Goal: Task Accomplishment & Management: Manage account settings

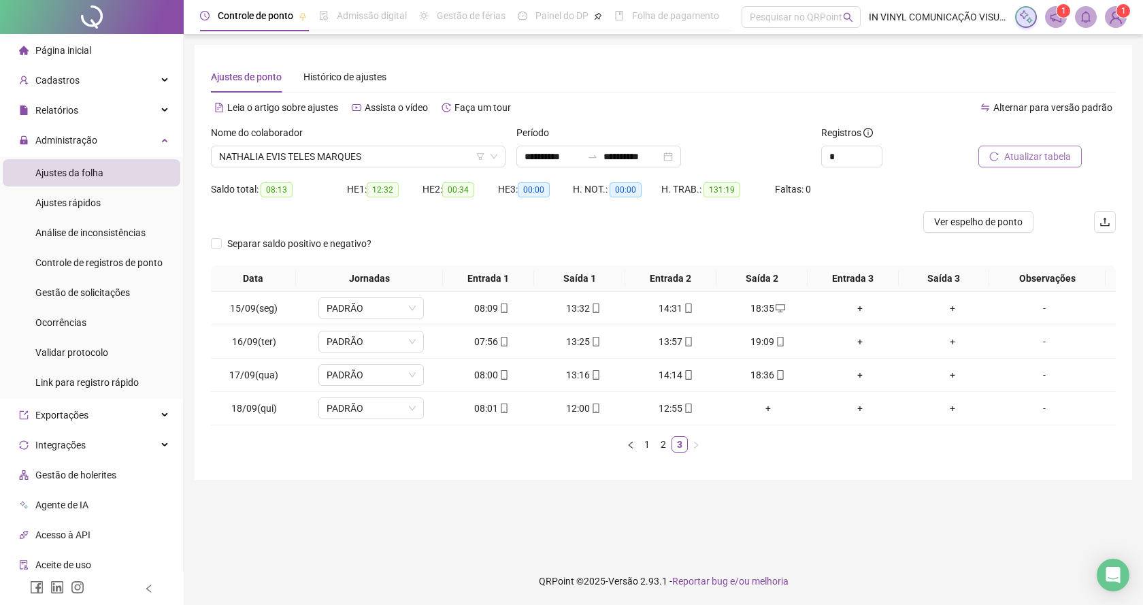
click at [1030, 158] on span "Atualizar tabela" at bounding box center [1037, 156] width 67 height 15
click at [494, 146] on div "NATHALIA EVIS TELES MARQUES" at bounding box center [358, 157] width 295 height 22
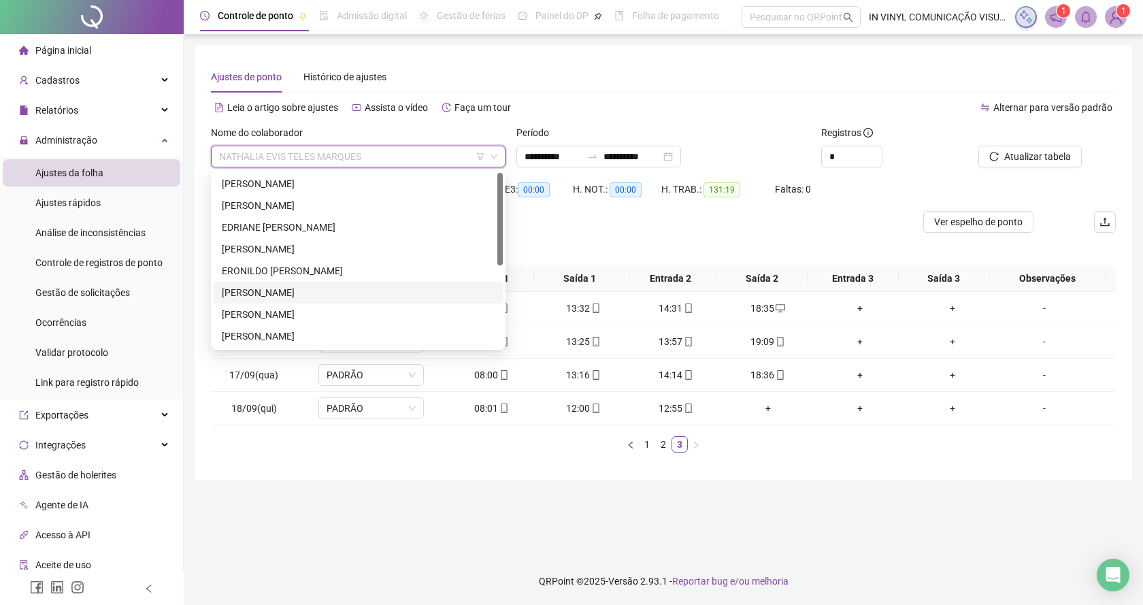
click at [270, 291] on div "[PERSON_NAME]" at bounding box center [358, 292] width 273 height 15
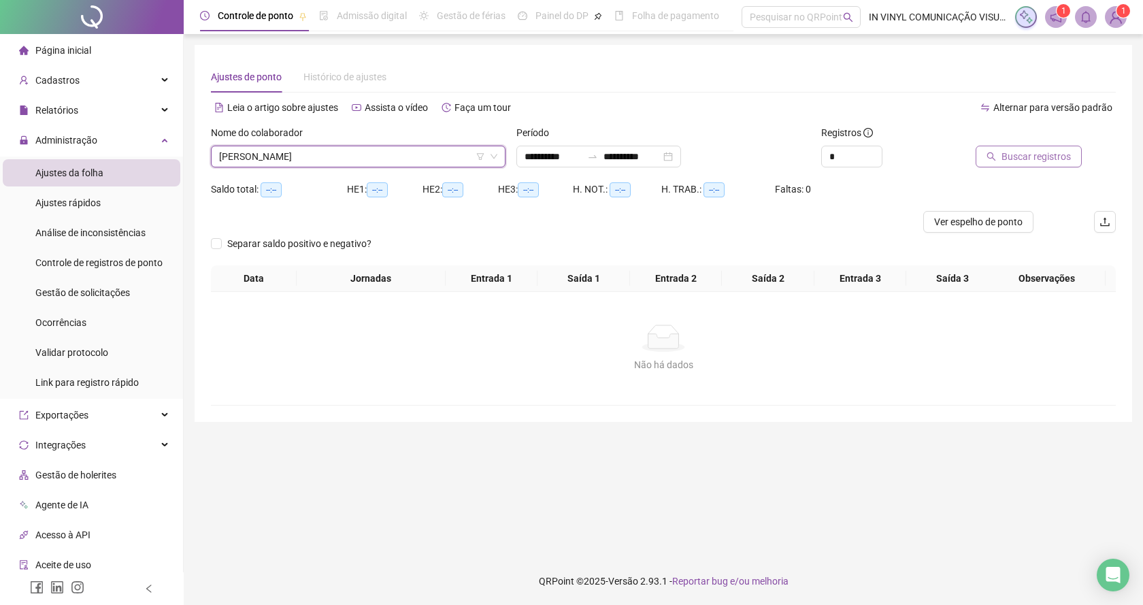
click at [1003, 155] on button "Buscar registros" at bounding box center [1029, 157] width 106 height 22
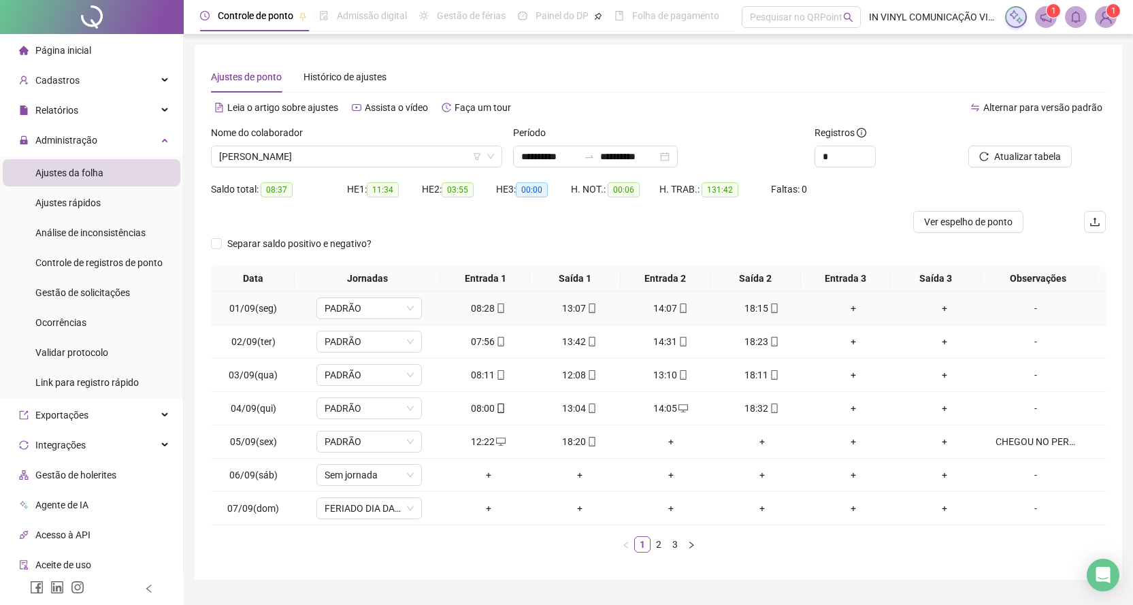
scroll to position [33, 0]
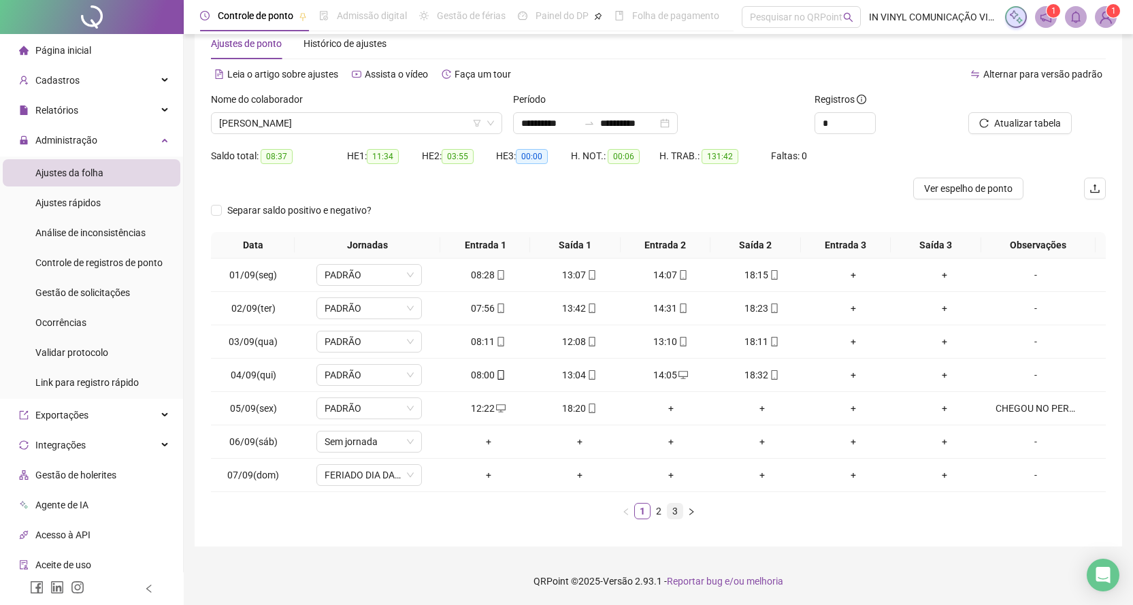
click at [673, 508] on link "3" at bounding box center [675, 511] width 15 height 15
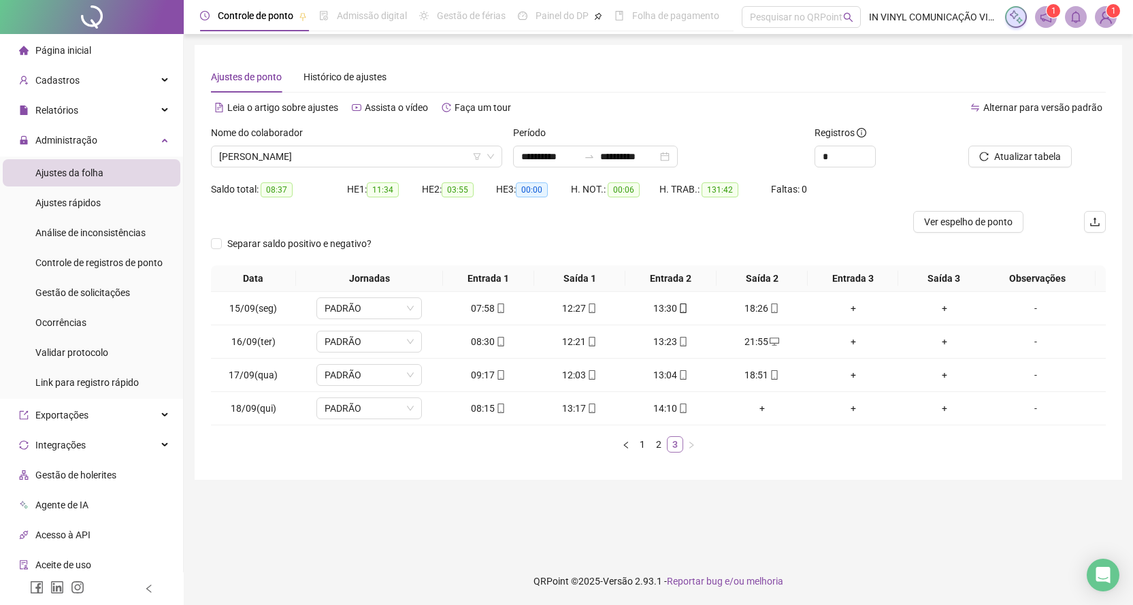
scroll to position [0, 0]
click at [494, 146] on span "[PERSON_NAME]" at bounding box center [358, 156] width 278 height 20
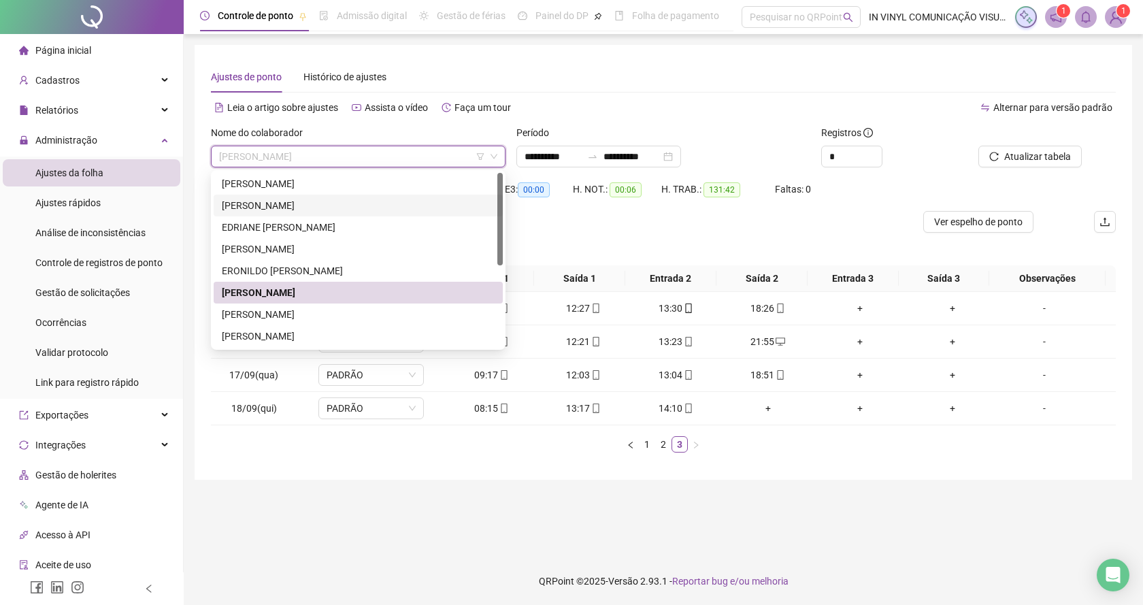
click at [286, 203] on div "[PERSON_NAME]" at bounding box center [358, 205] width 273 height 15
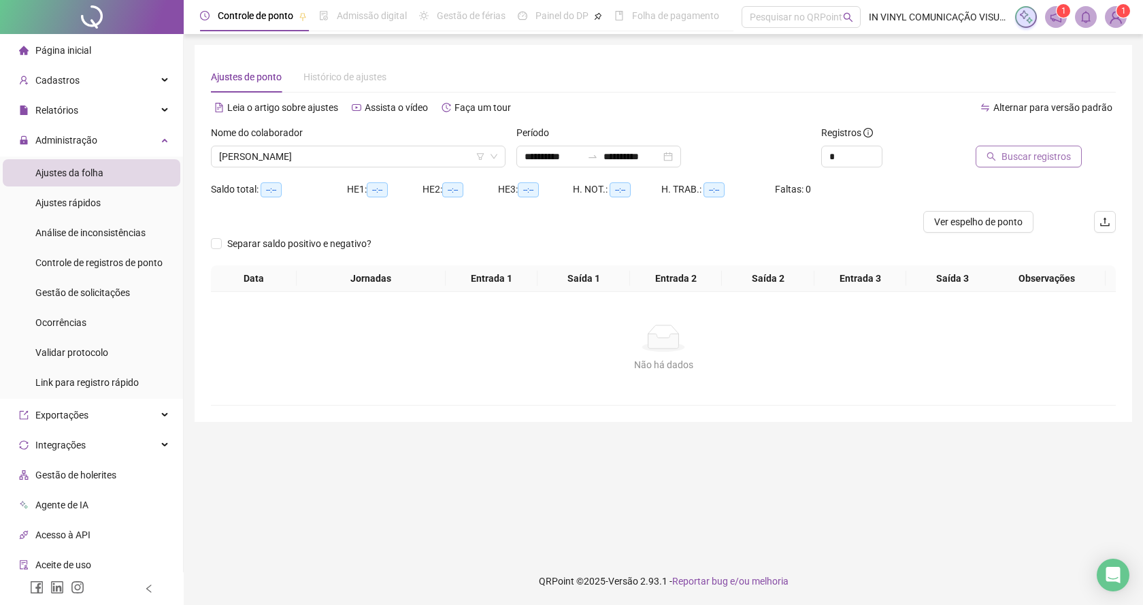
click at [1038, 152] on span "Buscar registros" at bounding box center [1036, 156] width 69 height 15
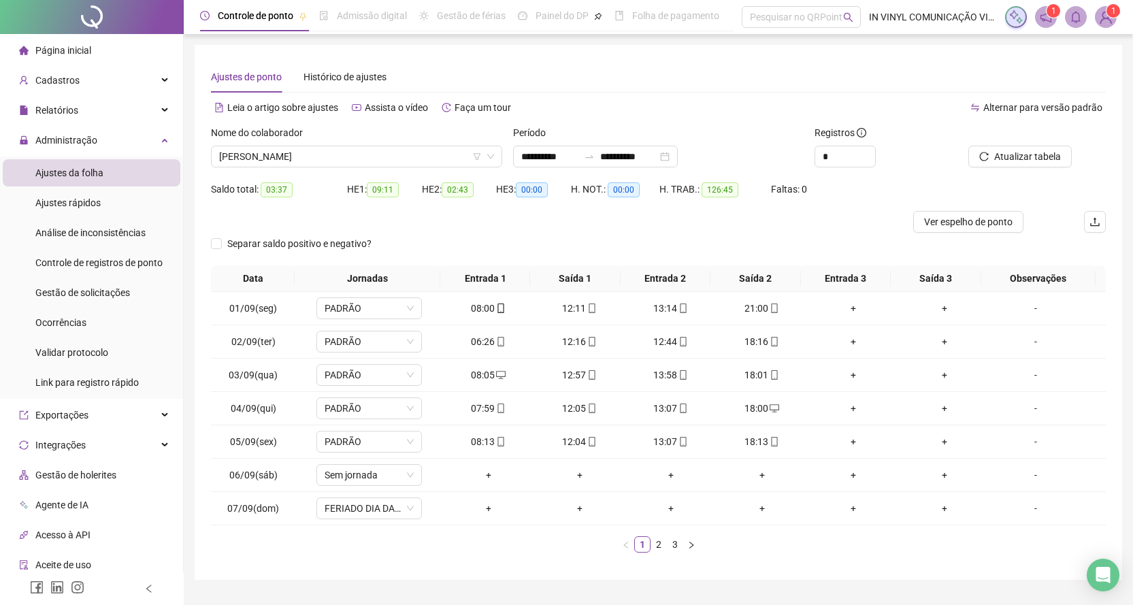
scroll to position [33, 0]
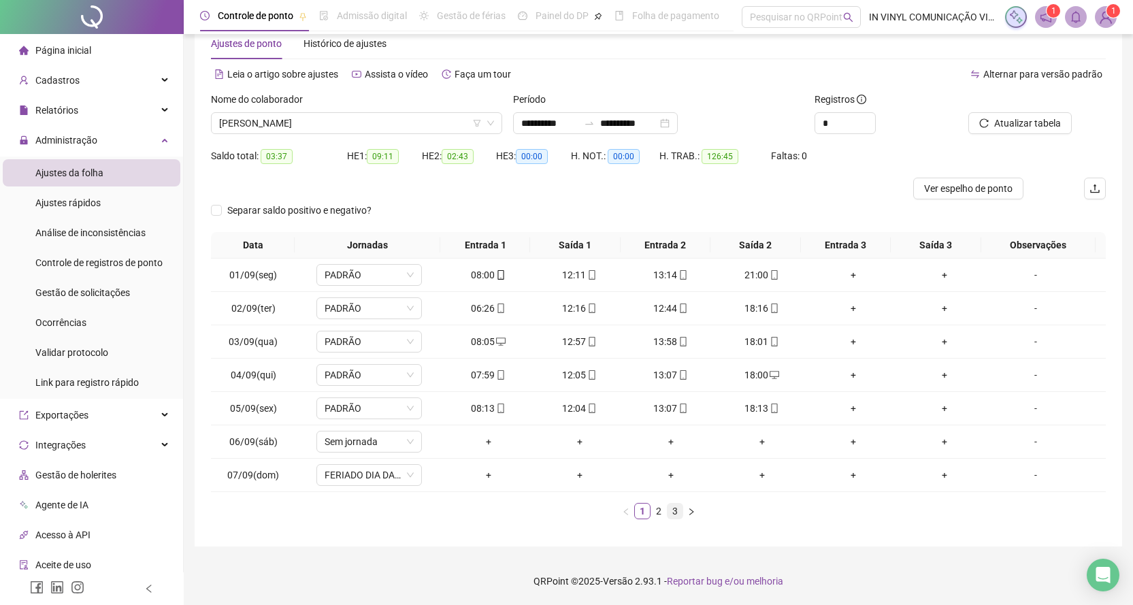
click at [673, 511] on link "3" at bounding box center [675, 511] width 15 height 15
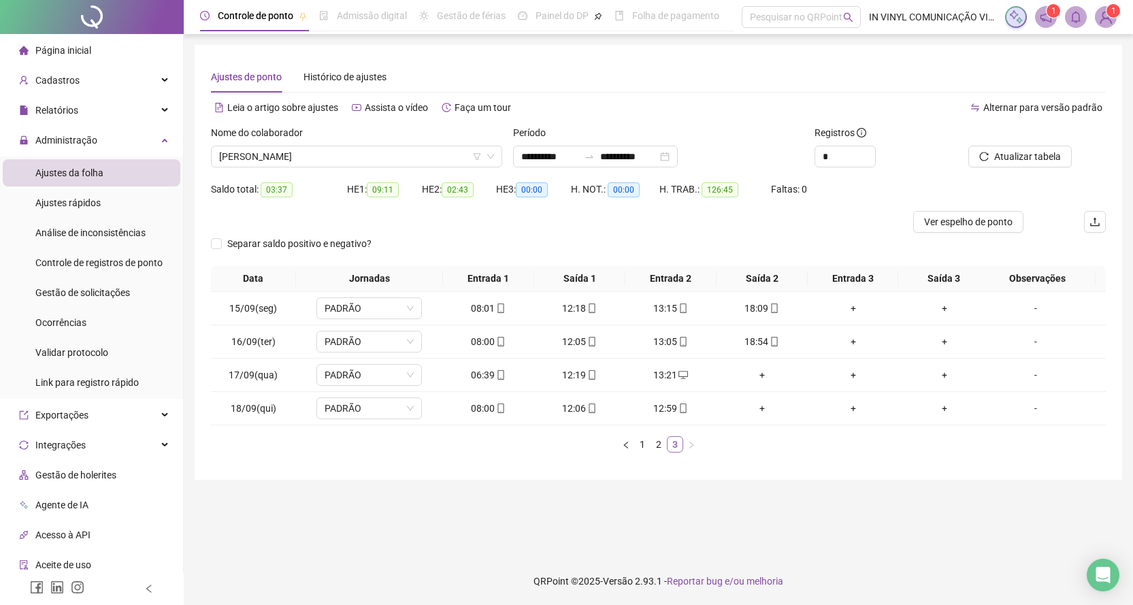
scroll to position [0, 0]
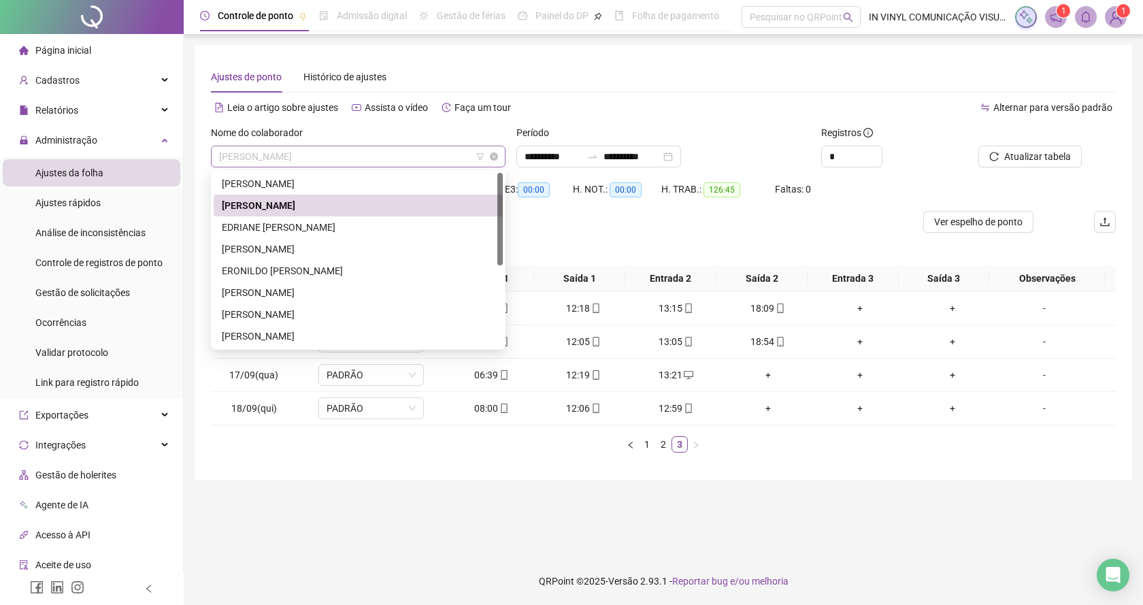
click at [498, 150] on div "[PERSON_NAME]" at bounding box center [358, 157] width 295 height 22
click at [263, 252] on div "[PERSON_NAME]" at bounding box center [358, 249] width 273 height 15
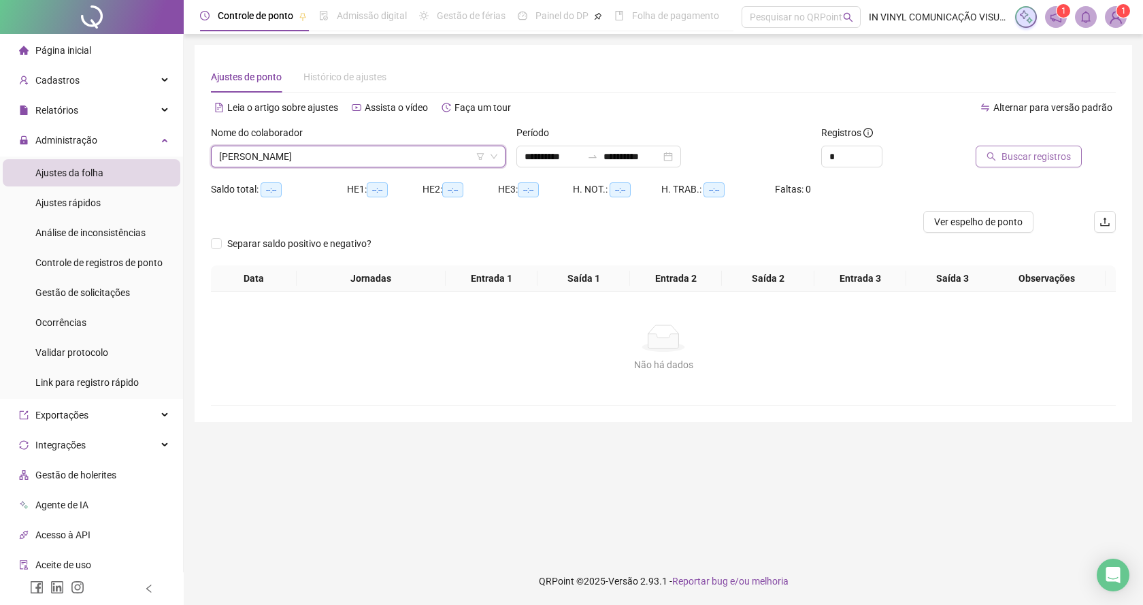
click at [1019, 157] on span "Buscar registros" at bounding box center [1036, 156] width 69 height 15
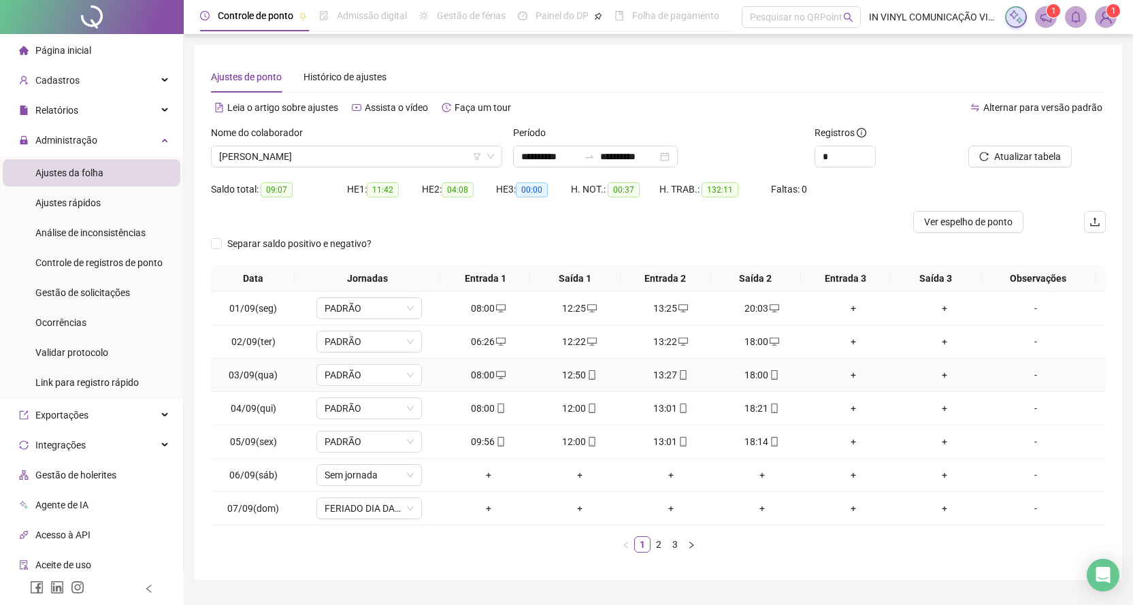
scroll to position [33, 0]
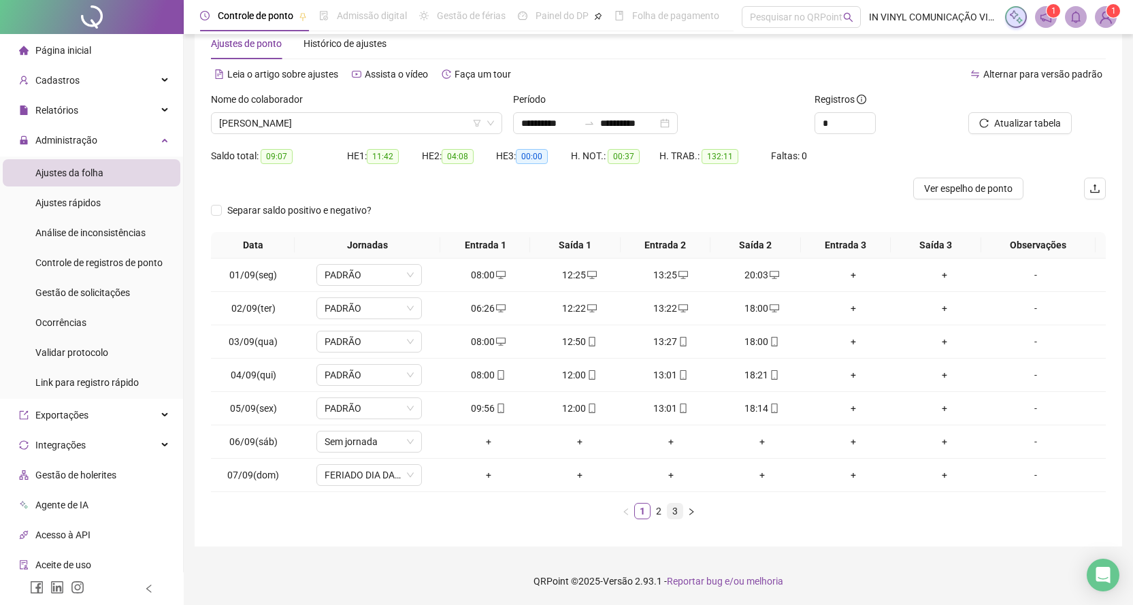
click at [672, 512] on link "3" at bounding box center [675, 511] width 15 height 15
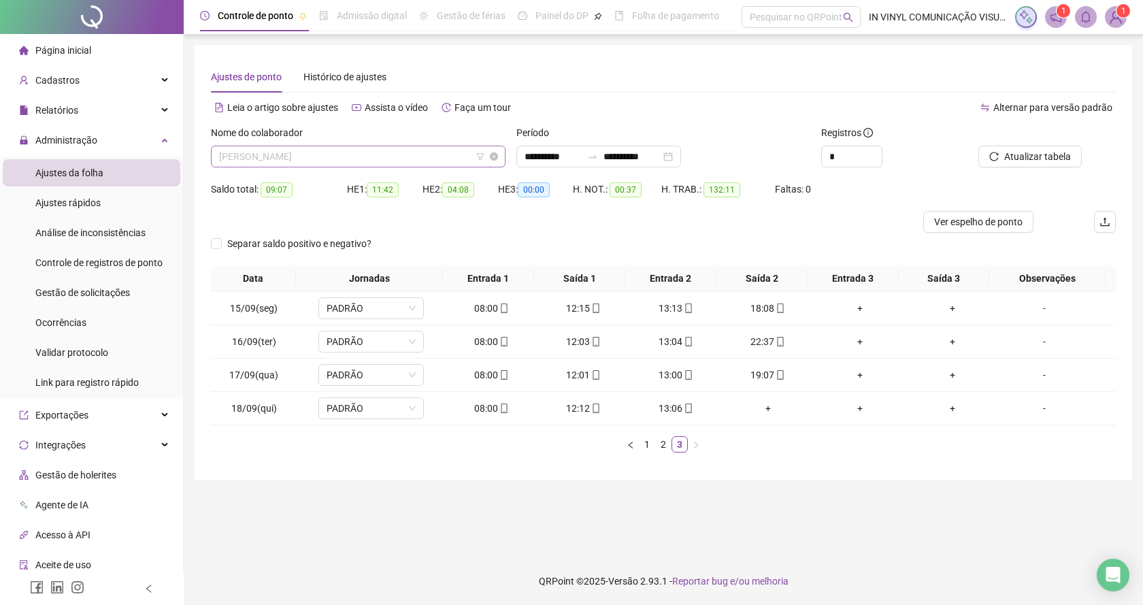
click at [493, 146] on span "[PERSON_NAME]" at bounding box center [358, 156] width 278 height 20
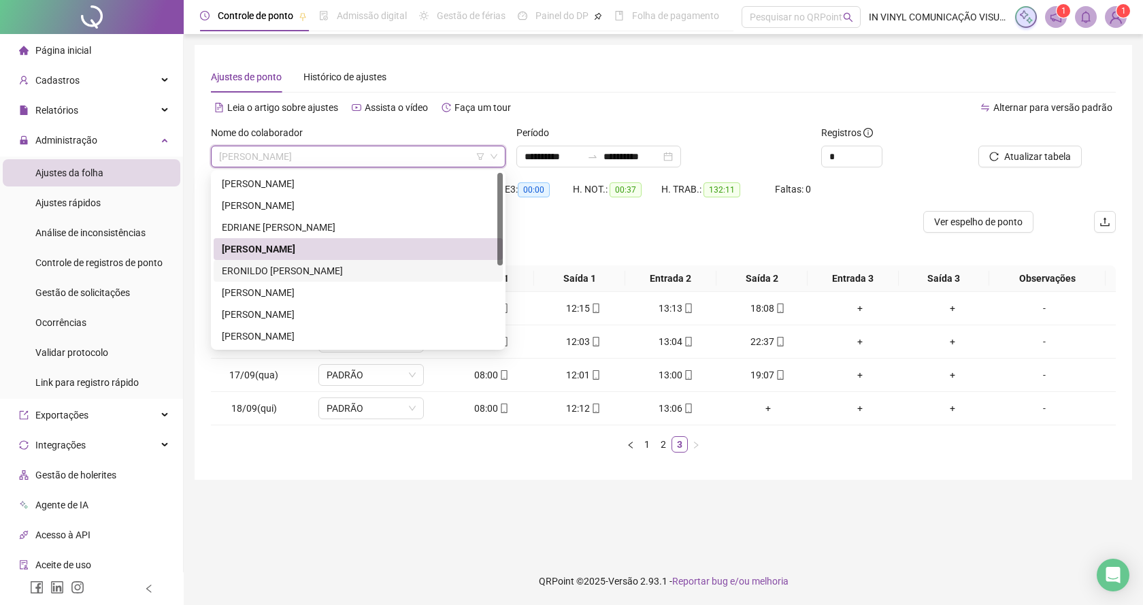
click at [293, 276] on div "ERONILDO [PERSON_NAME]" at bounding box center [358, 270] width 273 height 15
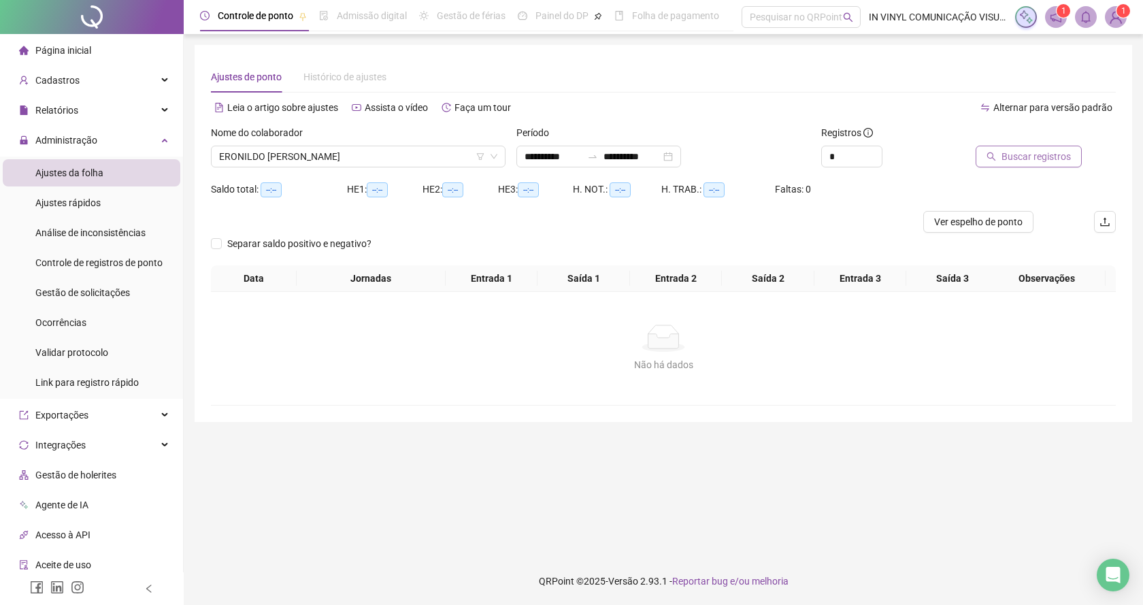
click at [1027, 153] on span "Buscar registros" at bounding box center [1036, 156] width 69 height 15
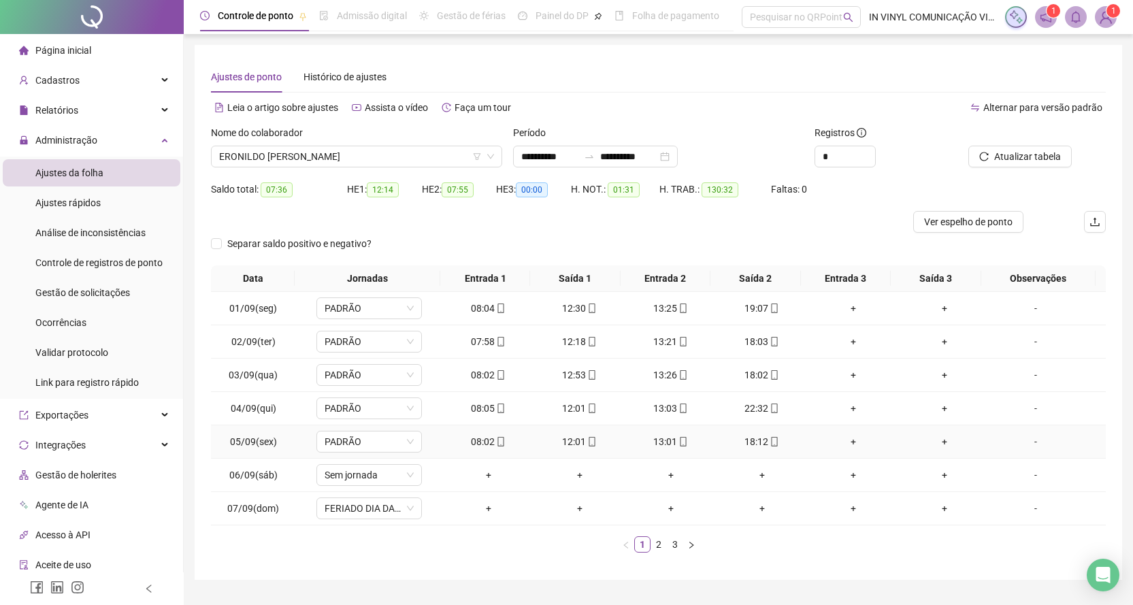
scroll to position [33, 0]
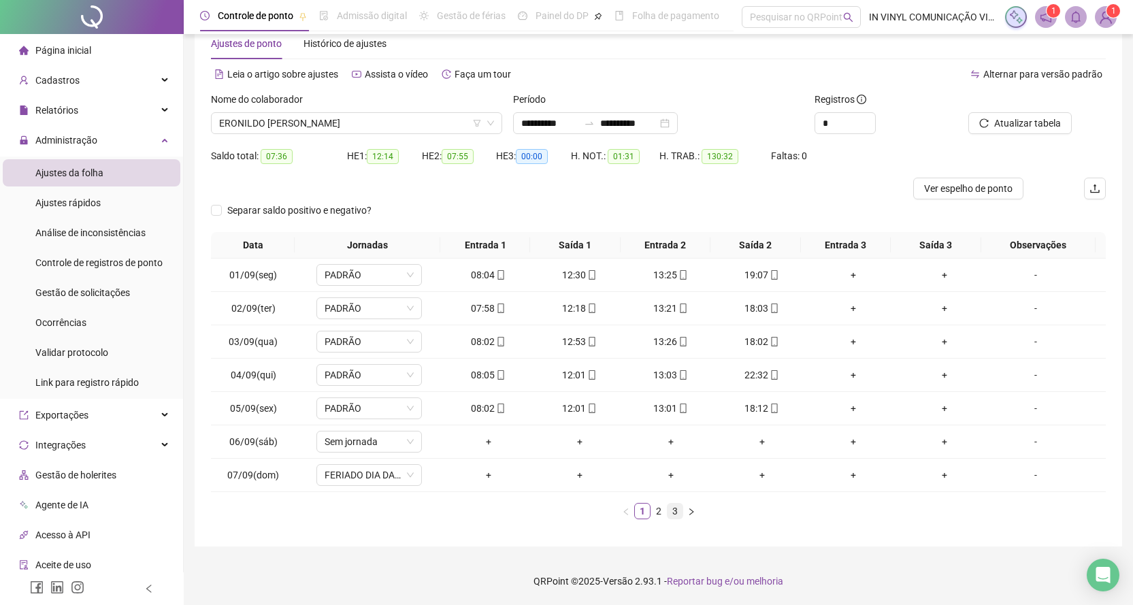
click at [669, 508] on link "3" at bounding box center [675, 511] width 15 height 15
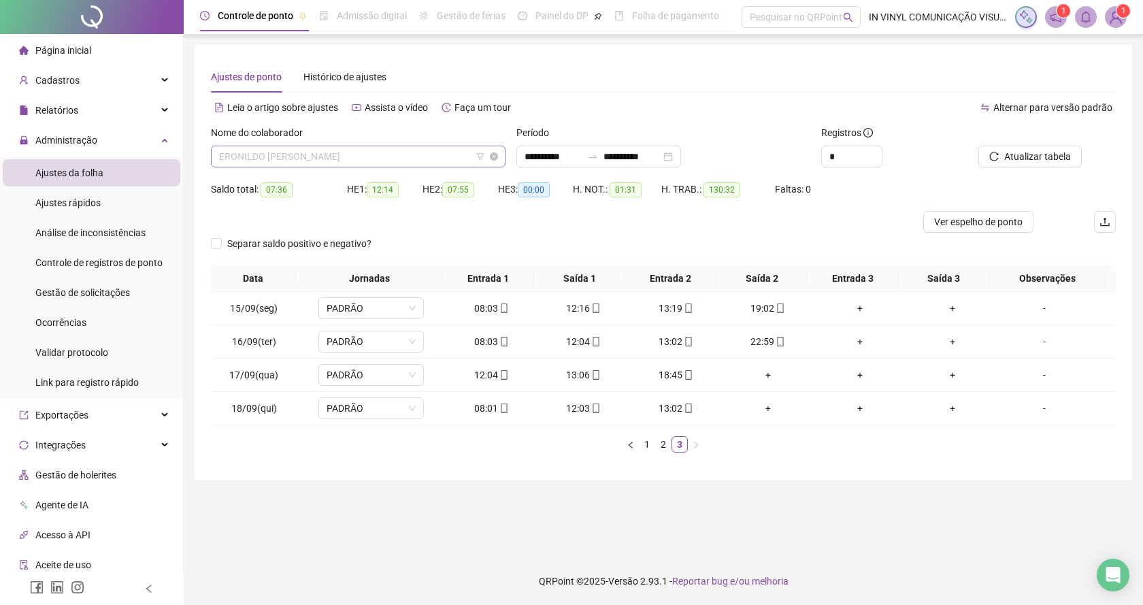
click at [495, 149] on span "ERONILDO [PERSON_NAME]" at bounding box center [358, 156] width 278 height 20
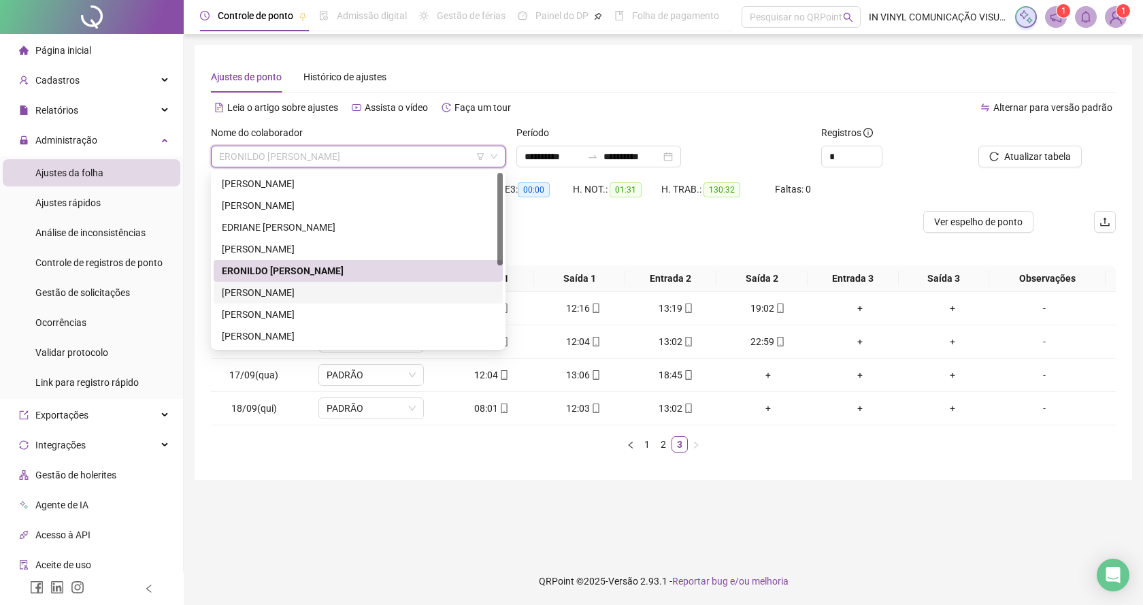
click at [289, 289] on div "[PERSON_NAME]" at bounding box center [358, 292] width 273 height 15
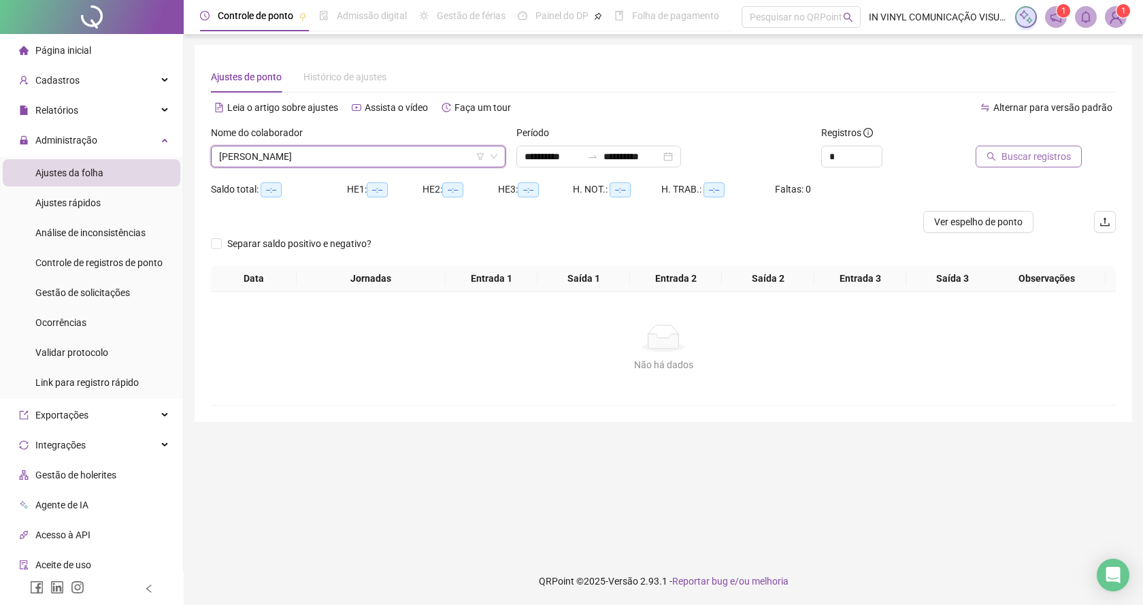
click at [1010, 157] on span "Buscar registros" at bounding box center [1036, 156] width 69 height 15
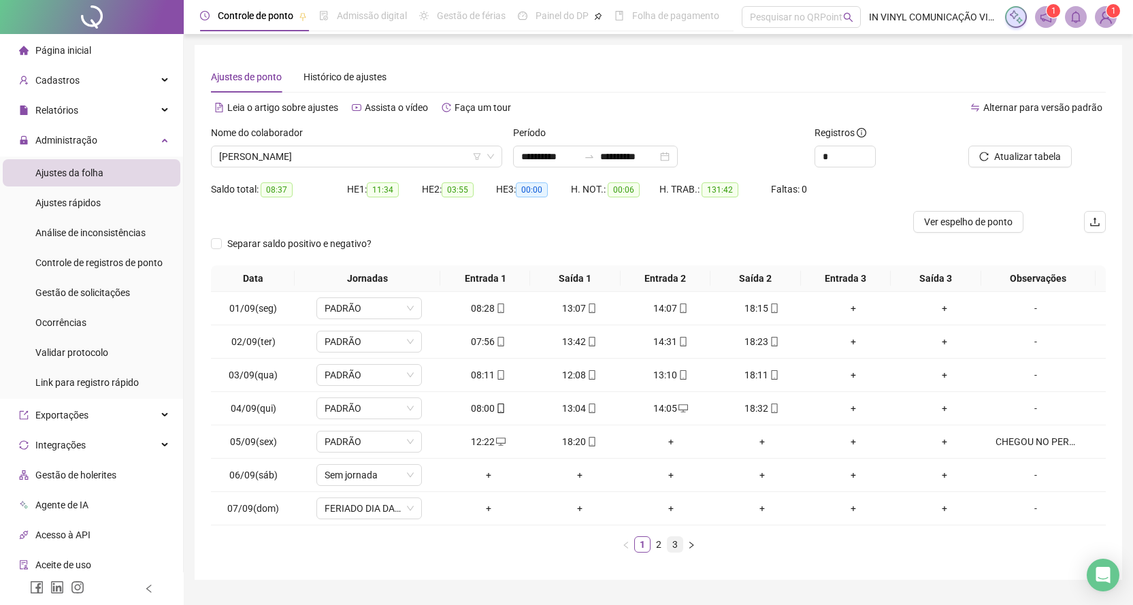
click at [672, 541] on link "3" at bounding box center [675, 544] width 15 height 15
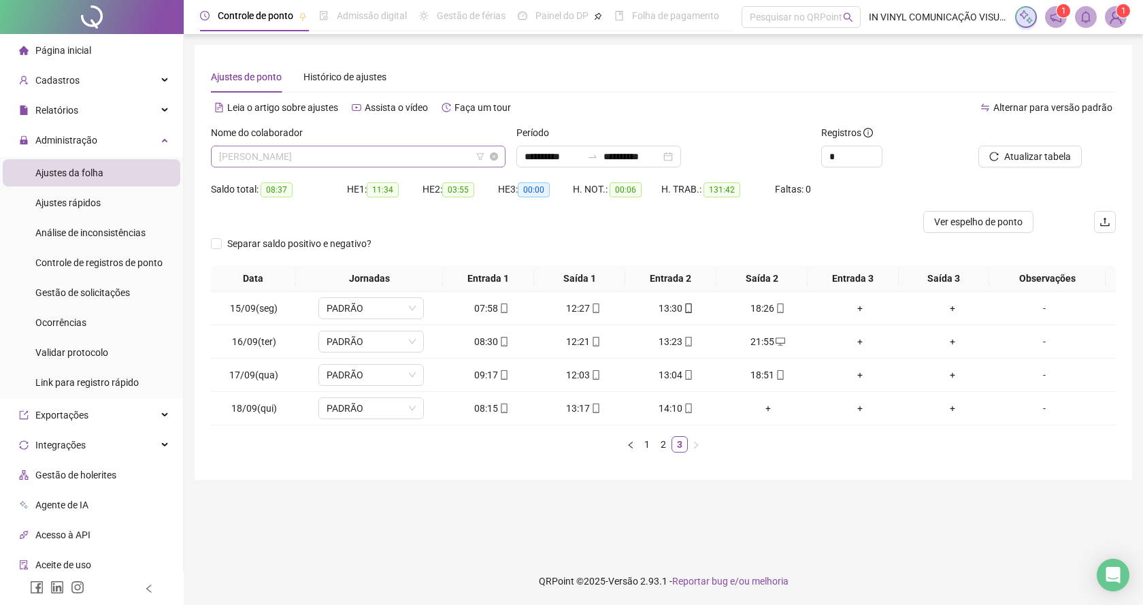
click at [495, 150] on span "[PERSON_NAME]" at bounding box center [358, 156] width 278 height 20
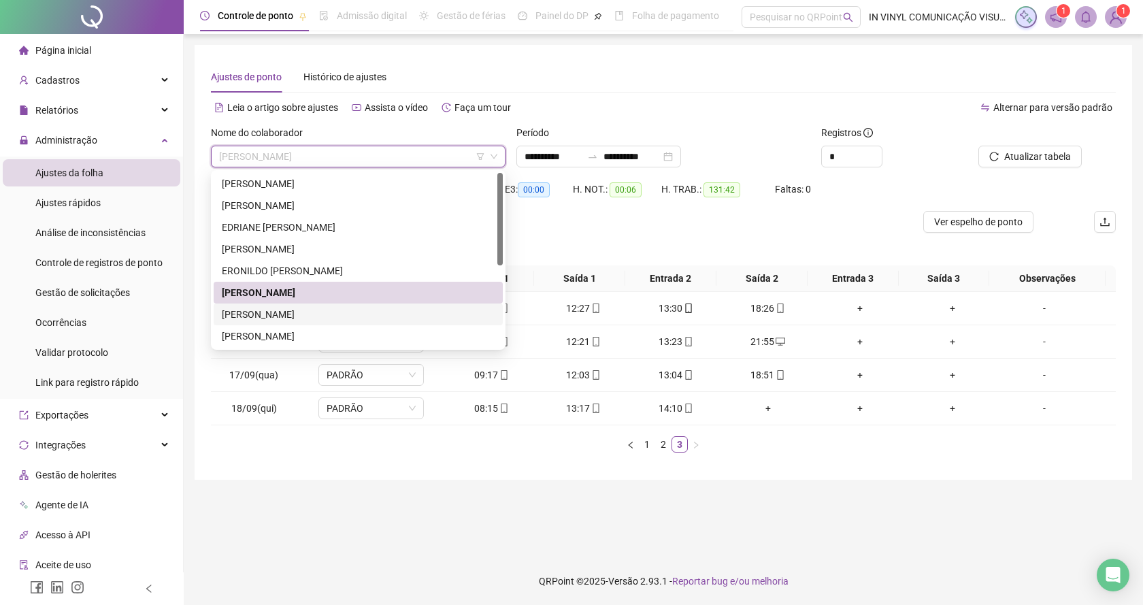
click at [293, 313] on div "[PERSON_NAME]" at bounding box center [358, 314] width 273 height 15
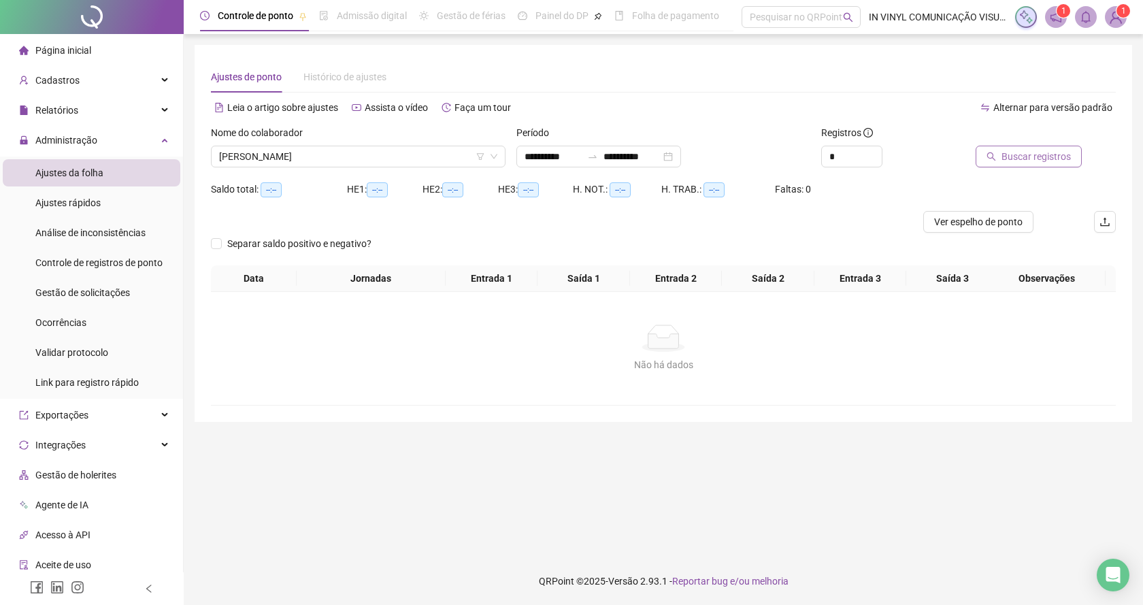
click at [1026, 159] on span "Buscar registros" at bounding box center [1036, 156] width 69 height 15
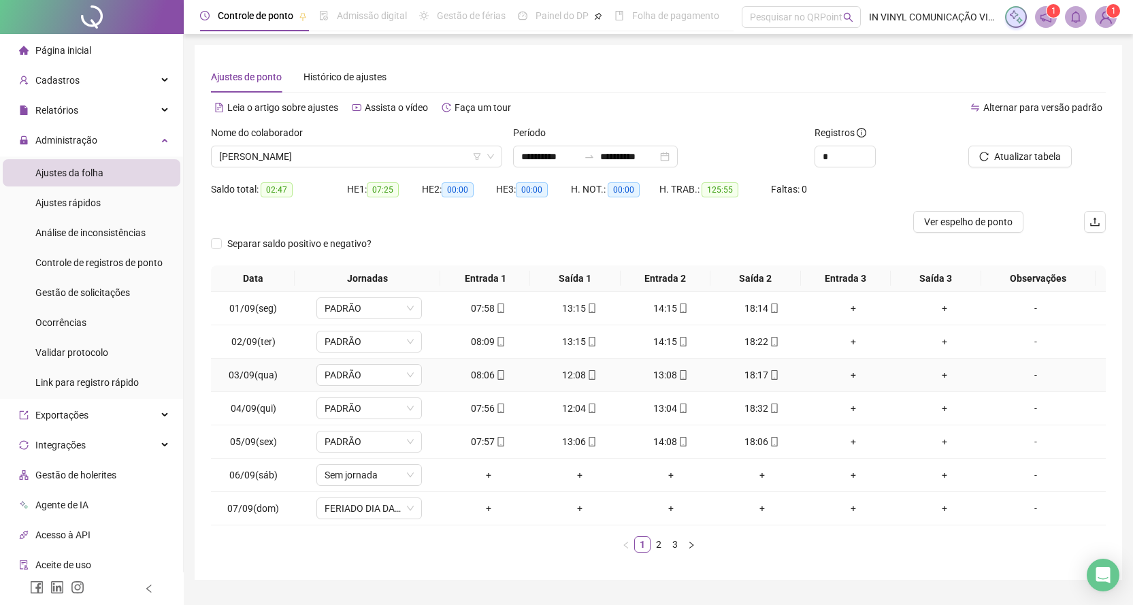
scroll to position [33, 0]
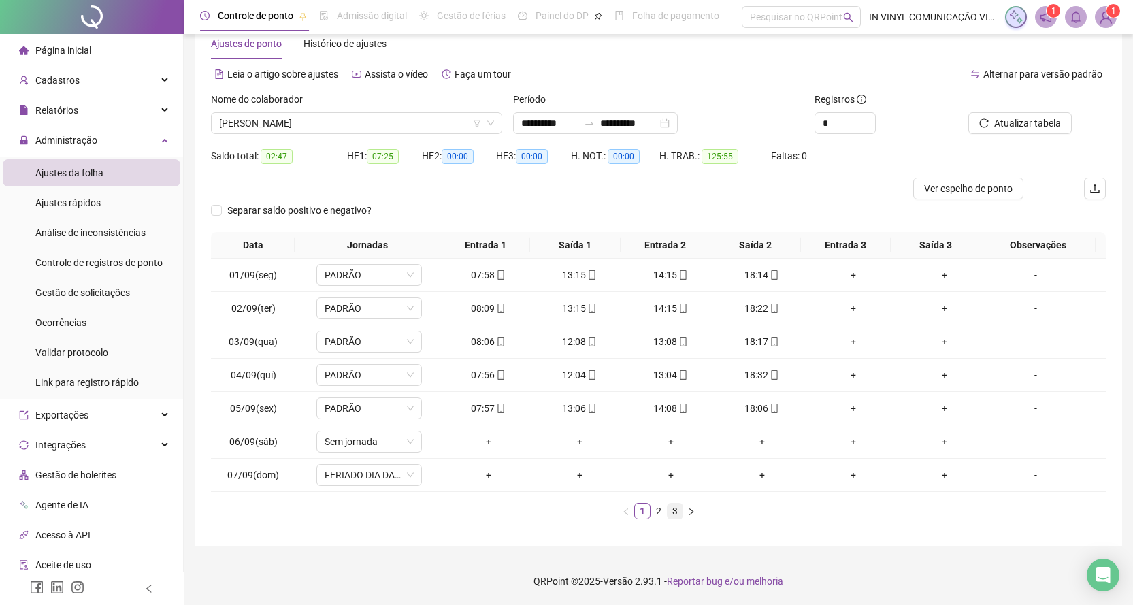
click at [676, 509] on link "3" at bounding box center [675, 511] width 15 height 15
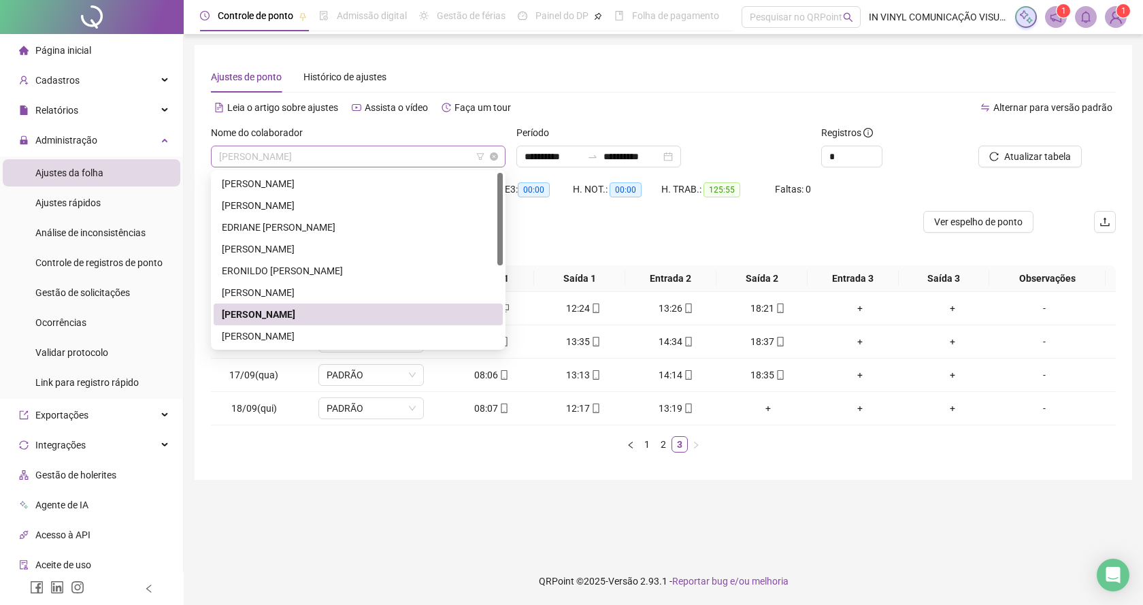
click at [497, 150] on span "[PERSON_NAME]" at bounding box center [358, 156] width 278 height 20
click at [455, 321] on div "[PERSON_NAME]" at bounding box center [358, 314] width 273 height 15
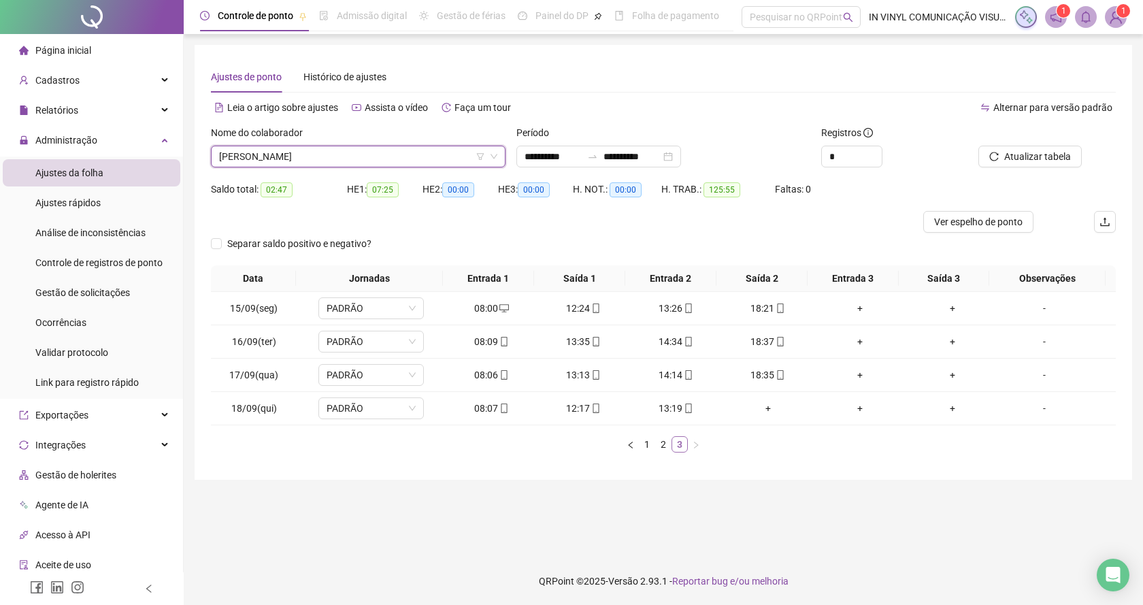
click at [686, 441] on link "3" at bounding box center [679, 444] width 15 height 15
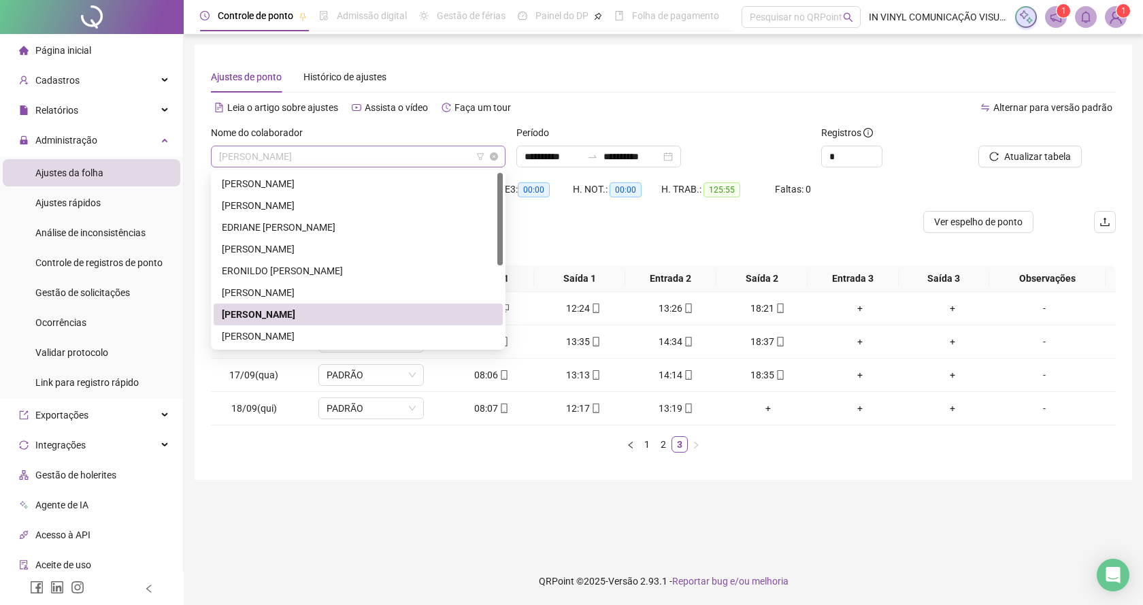
click at [497, 149] on span "[PERSON_NAME]" at bounding box center [358, 156] width 278 height 20
click at [315, 334] on div "[PERSON_NAME]" at bounding box center [358, 336] width 273 height 15
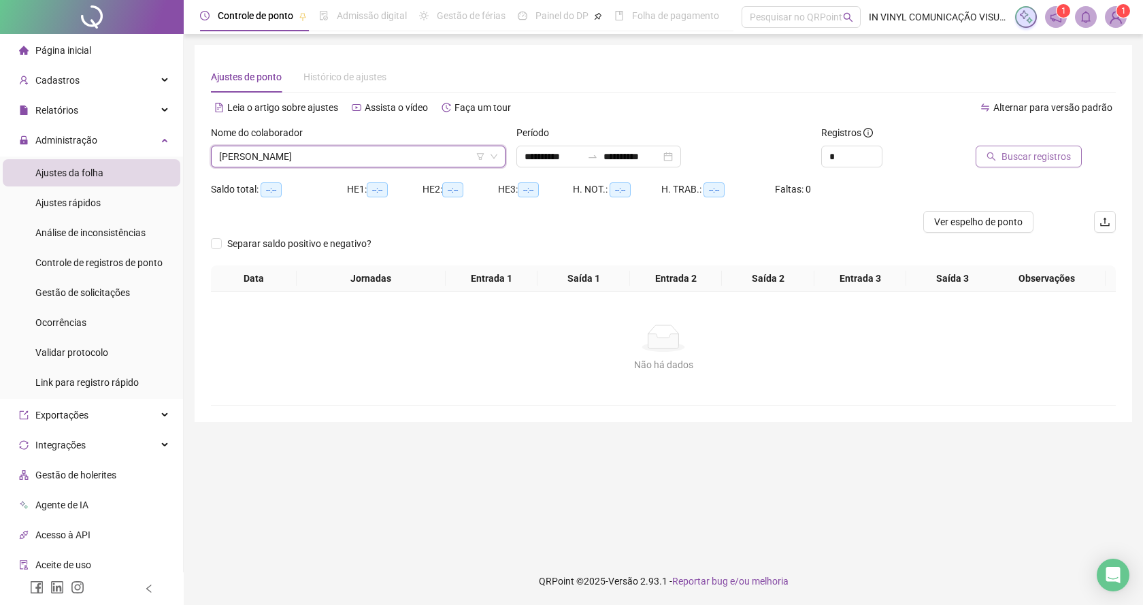
click at [1017, 160] on span "Buscar registros" at bounding box center [1036, 156] width 69 height 15
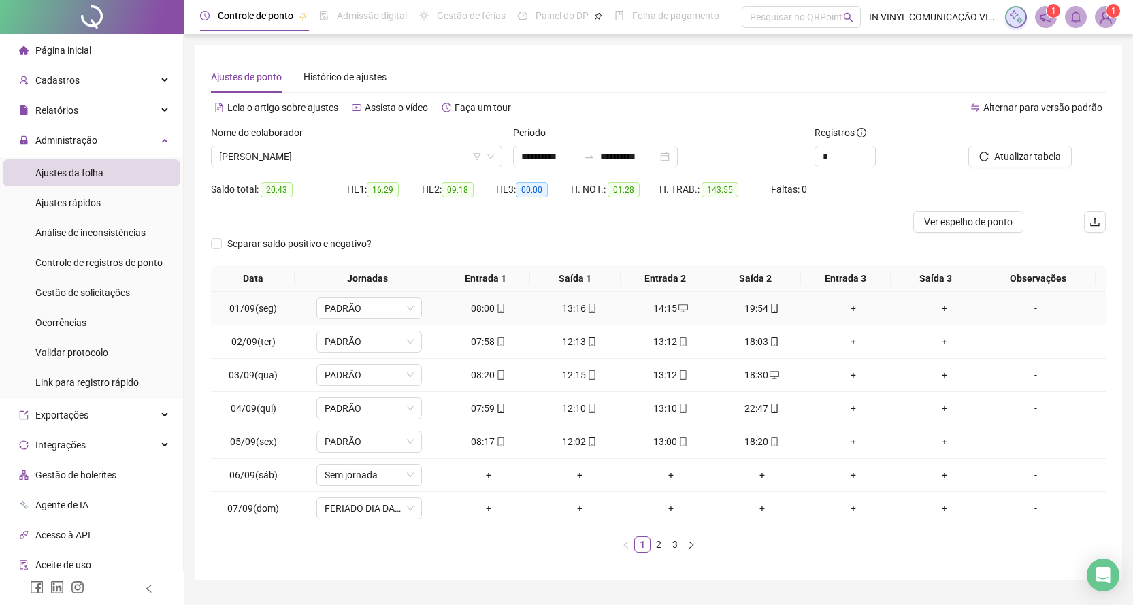
scroll to position [33, 0]
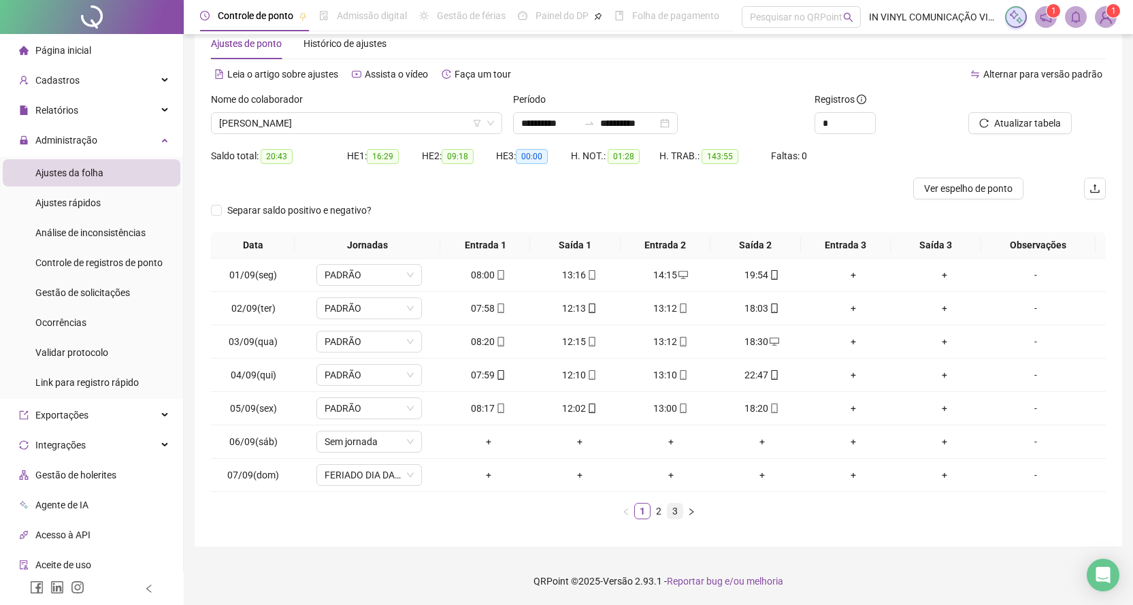
click at [675, 509] on link "3" at bounding box center [675, 511] width 15 height 15
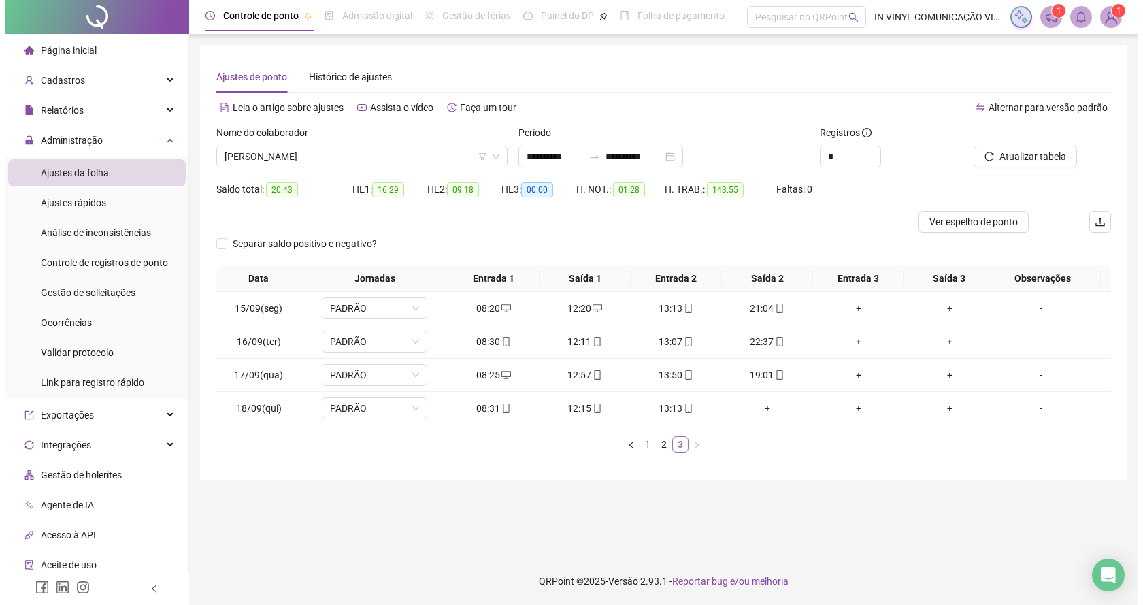
scroll to position [0, 0]
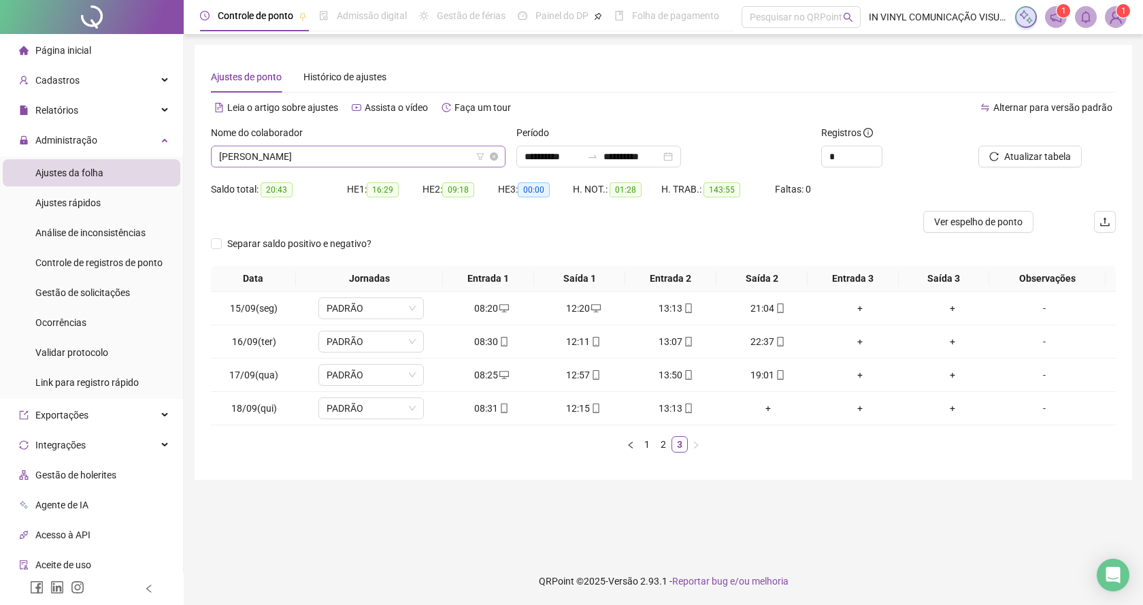
click at [497, 148] on div "[PERSON_NAME]" at bounding box center [358, 157] width 295 height 22
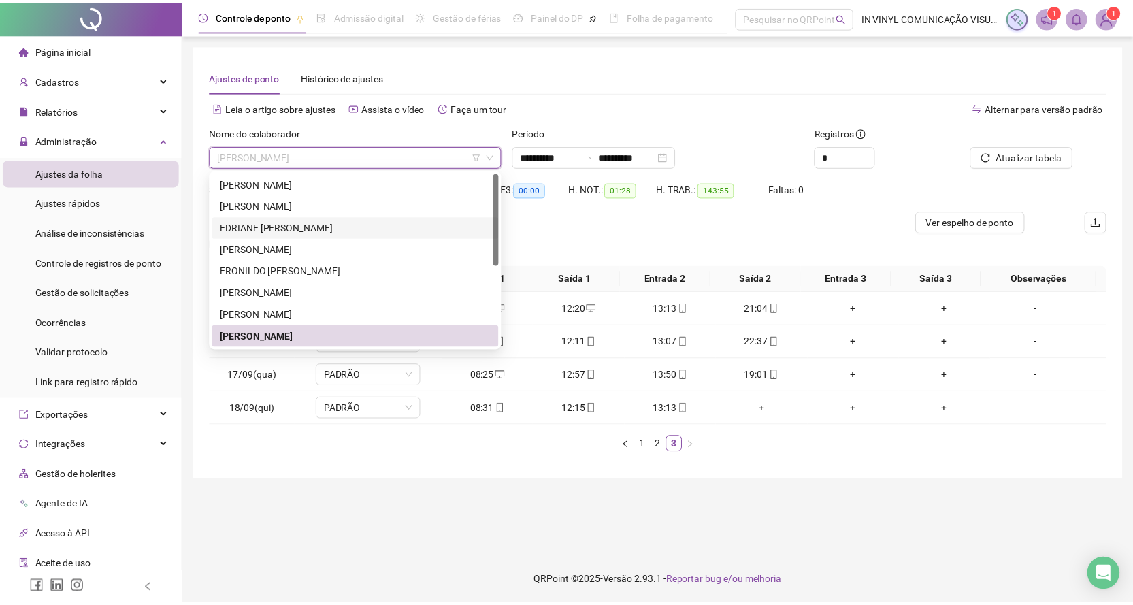
scroll to position [136, 0]
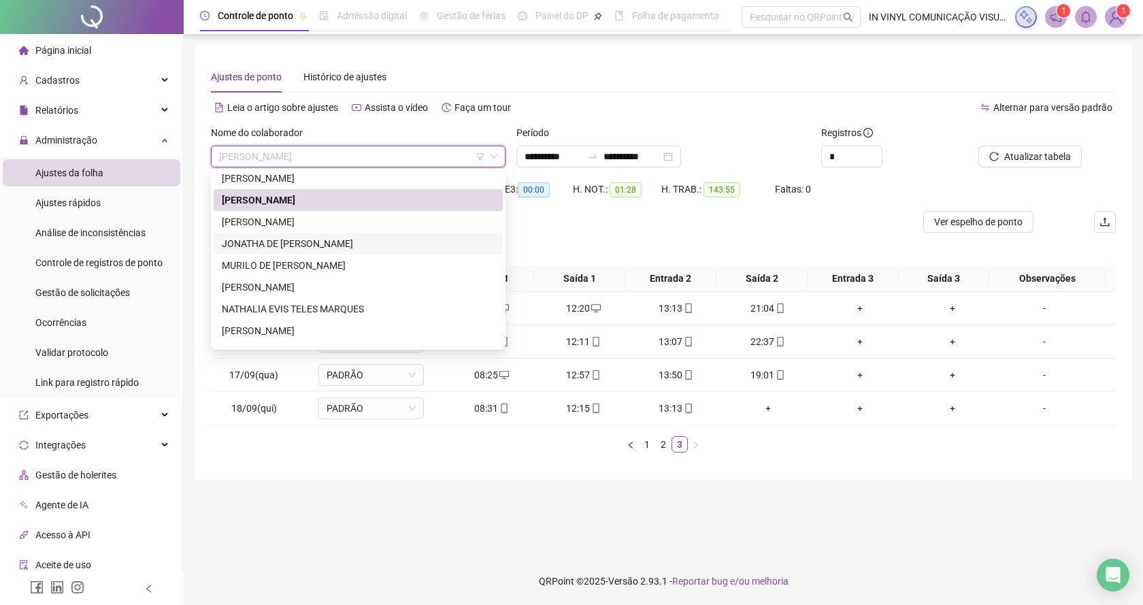
click at [300, 245] on div "JONATHA DE [PERSON_NAME]" at bounding box center [358, 243] width 273 height 15
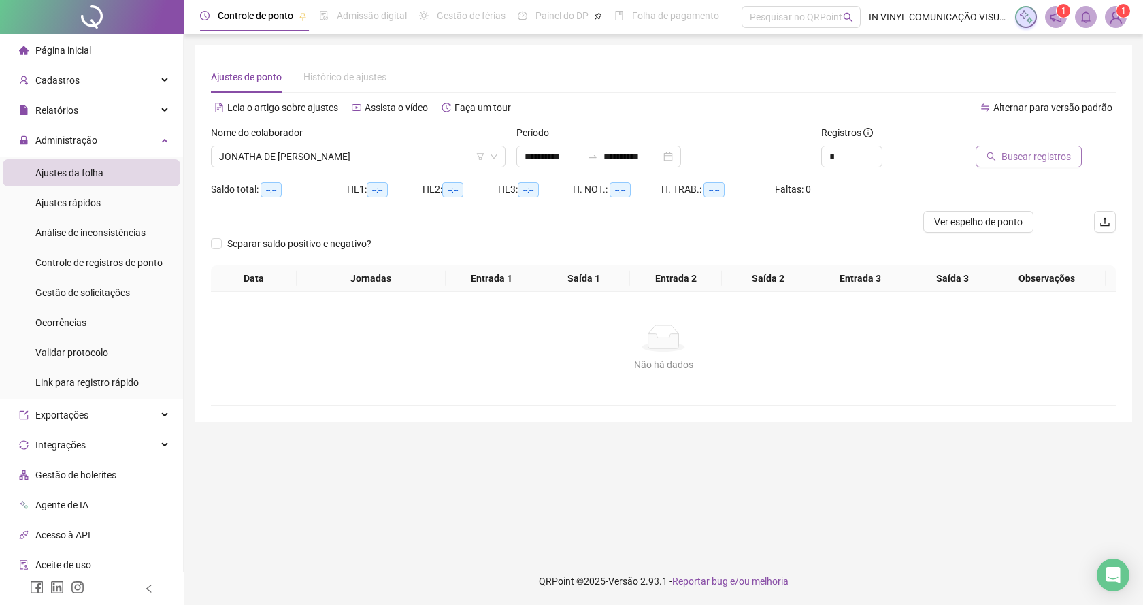
click at [1014, 158] on span "Buscar registros" at bounding box center [1036, 156] width 69 height 15
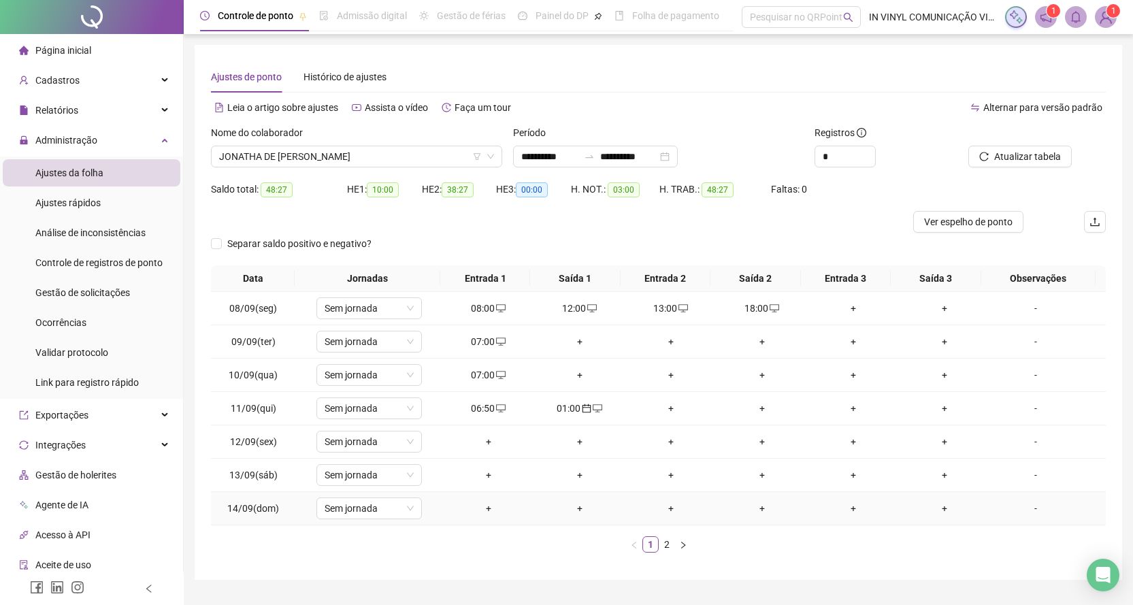
scroll to position [33, 0]
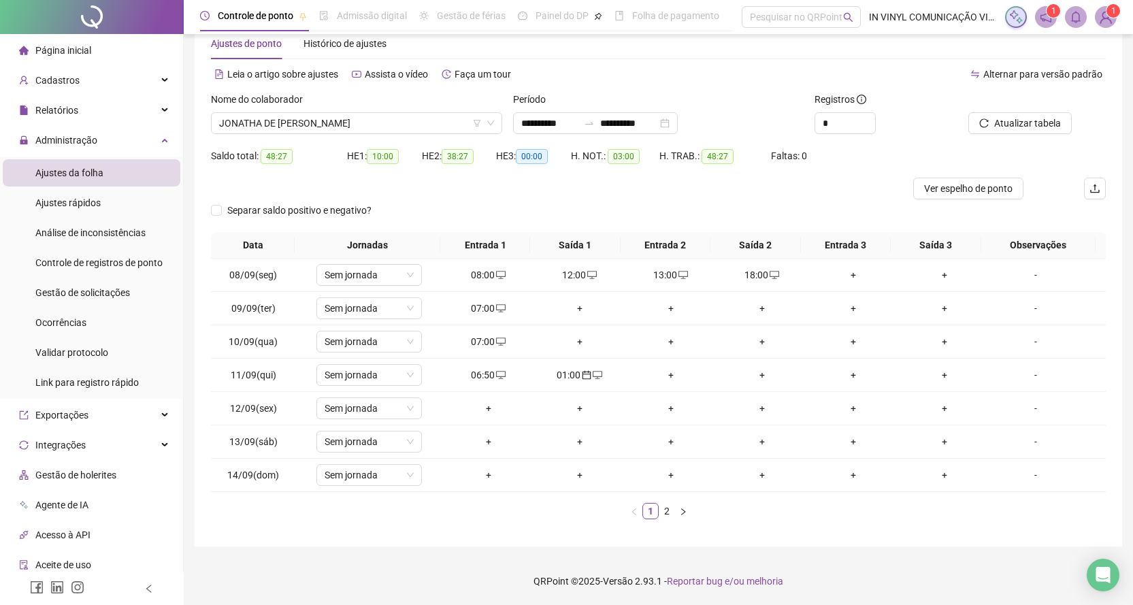
click at [670, 509] on link "2" at bounding box center [666, 511] width 15 height 15
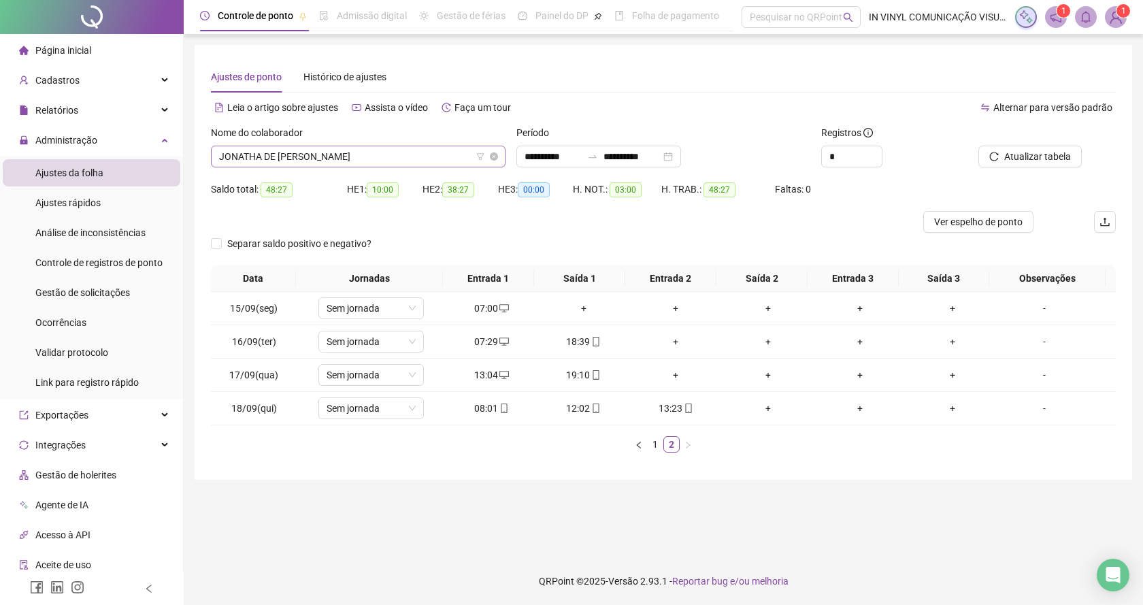
click at [494, 148] on span "JONATHA DE [PERSON_NAME]" at bounding box center [358, 156] width 278 height 20
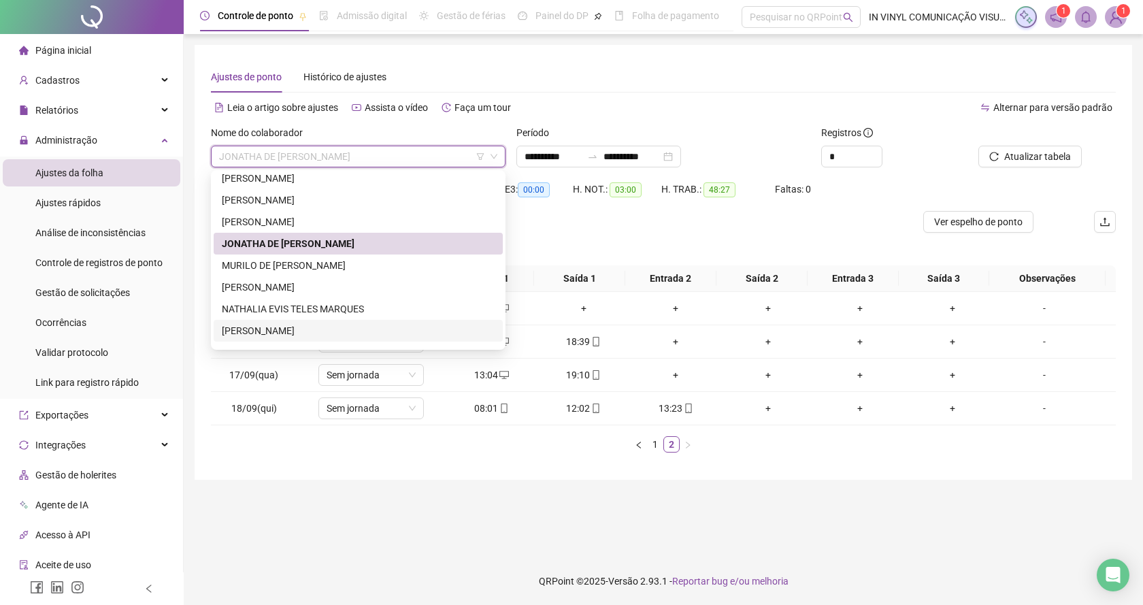
click at [259, 329] on div "[PERSON_NAME]" at bounding box center [358, 330] width 273 height 15
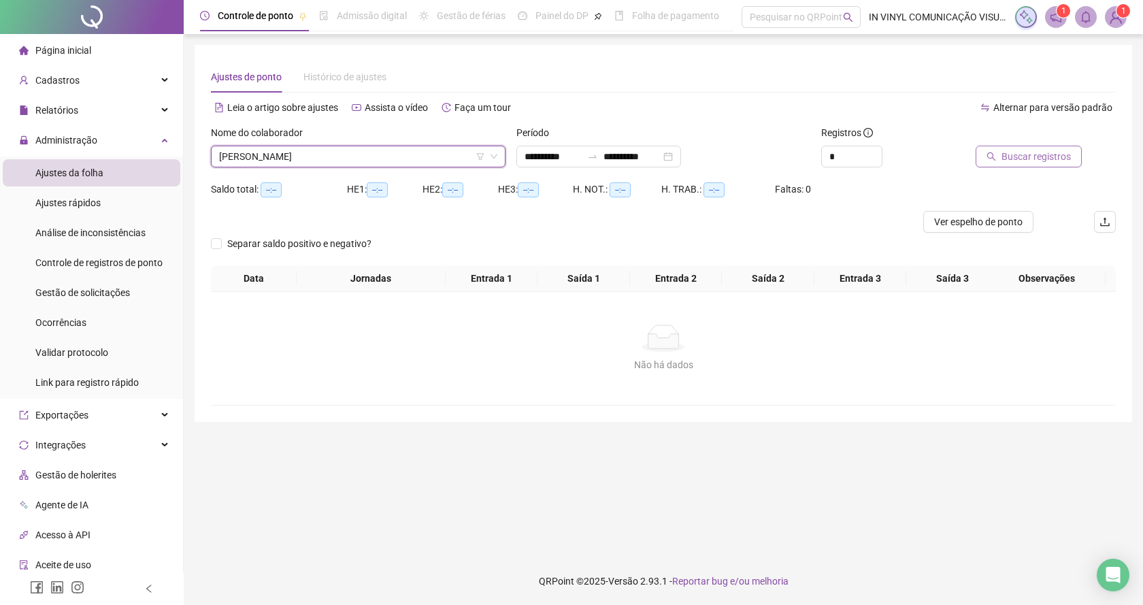
click at [1020, 157] on span "Buscar registros" at bounding box center [1036, 156] width 69 height 15
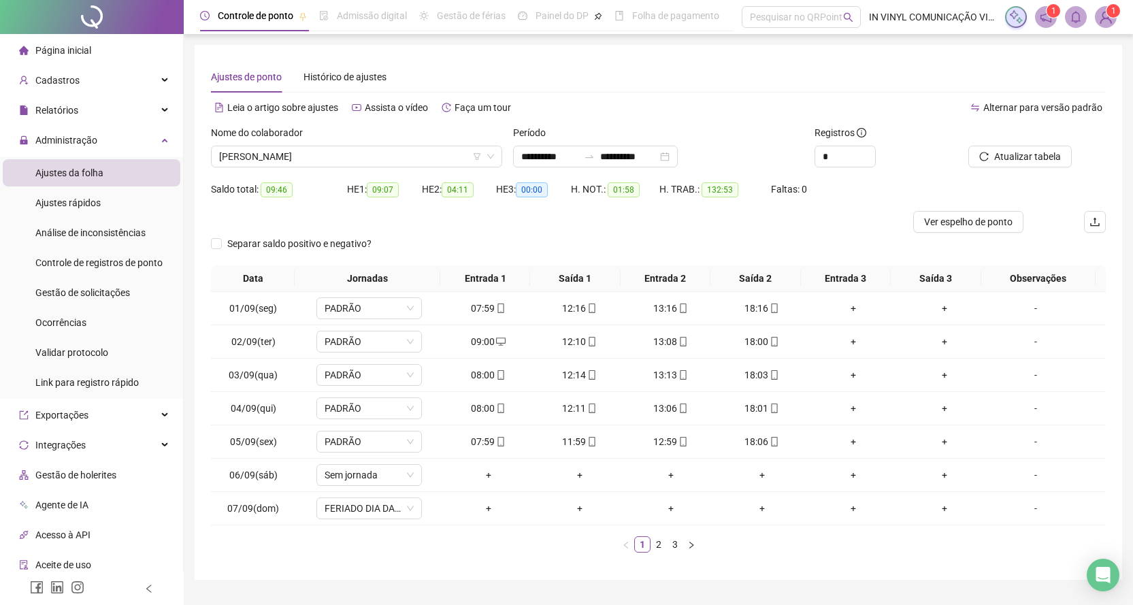
scroll to position [33, 0]
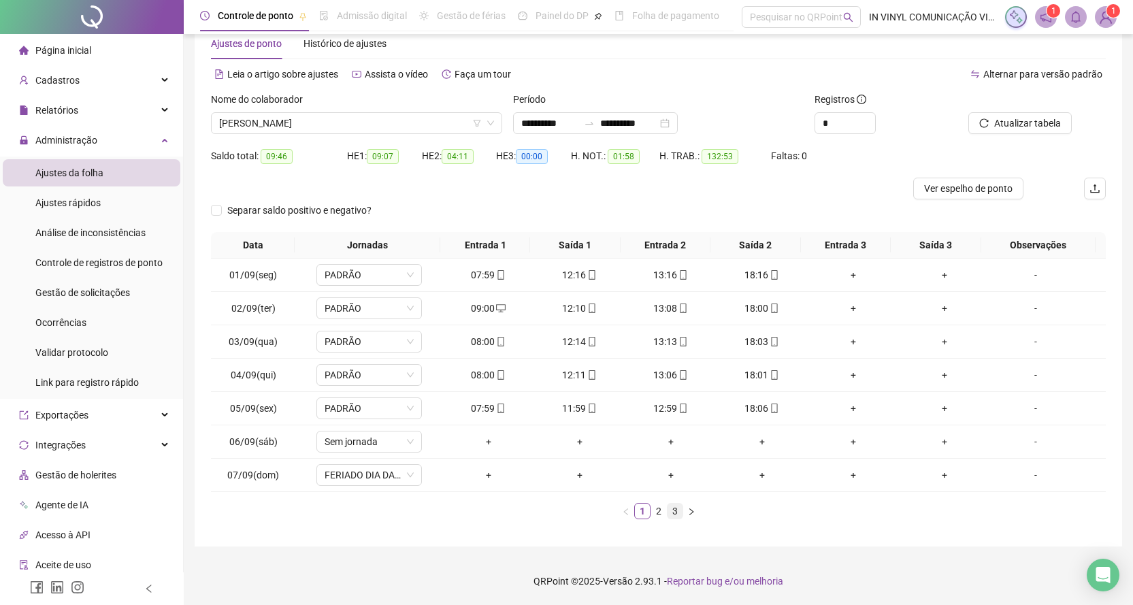
click at [674, 511] on link "3" at bounding box center [675, 511] width 15 height 15
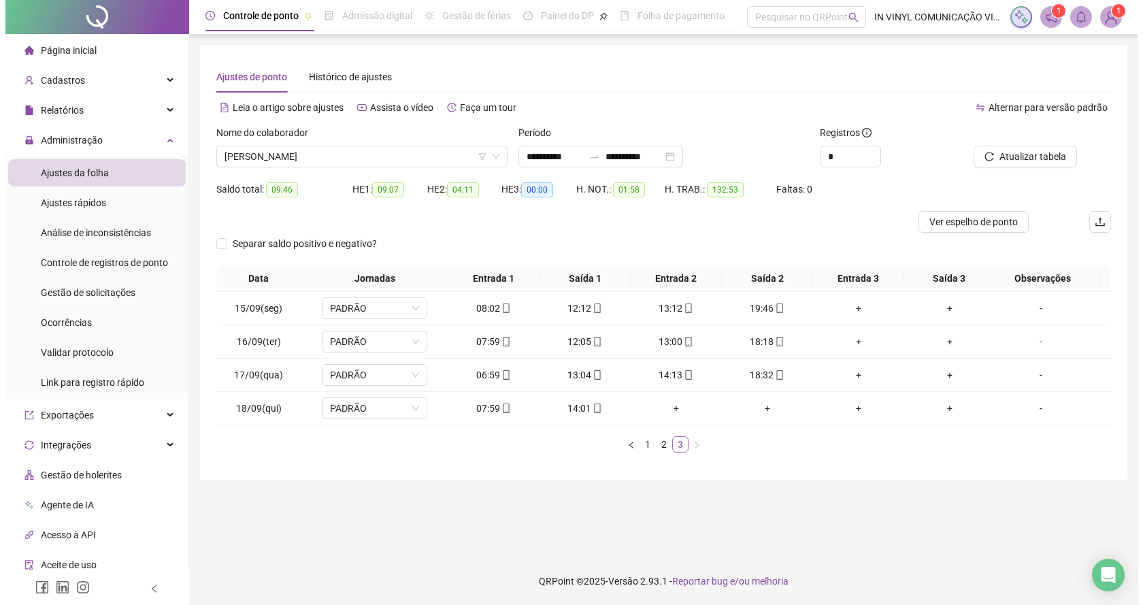
scroll to position [0, 0]
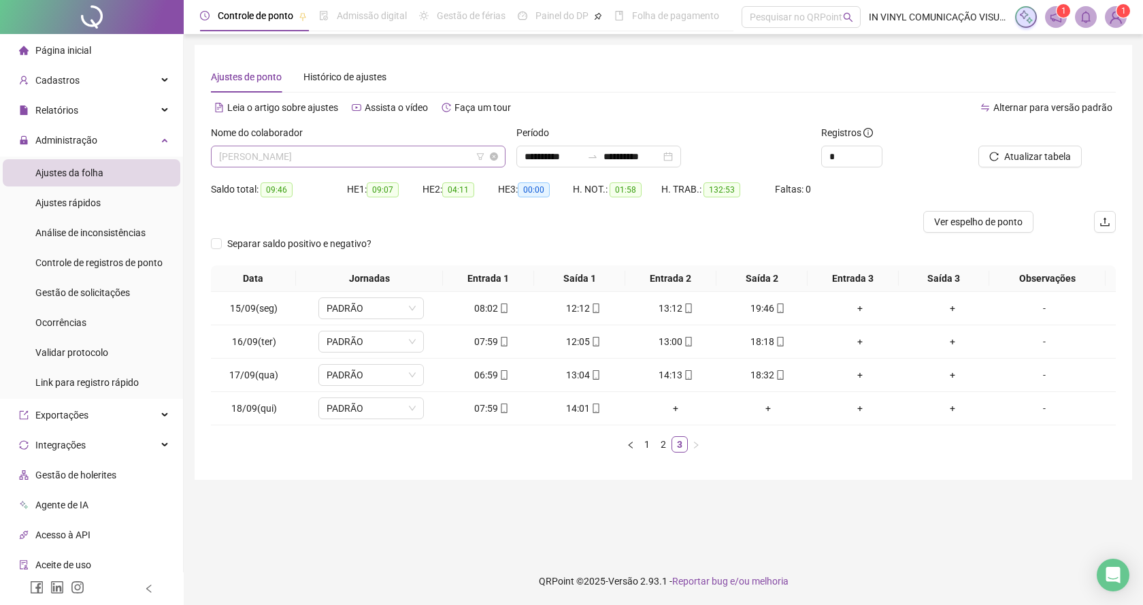
click at [492, 149] on span "[PERSON_NAME]" at bounding box center [358, 156] width 278 height 20
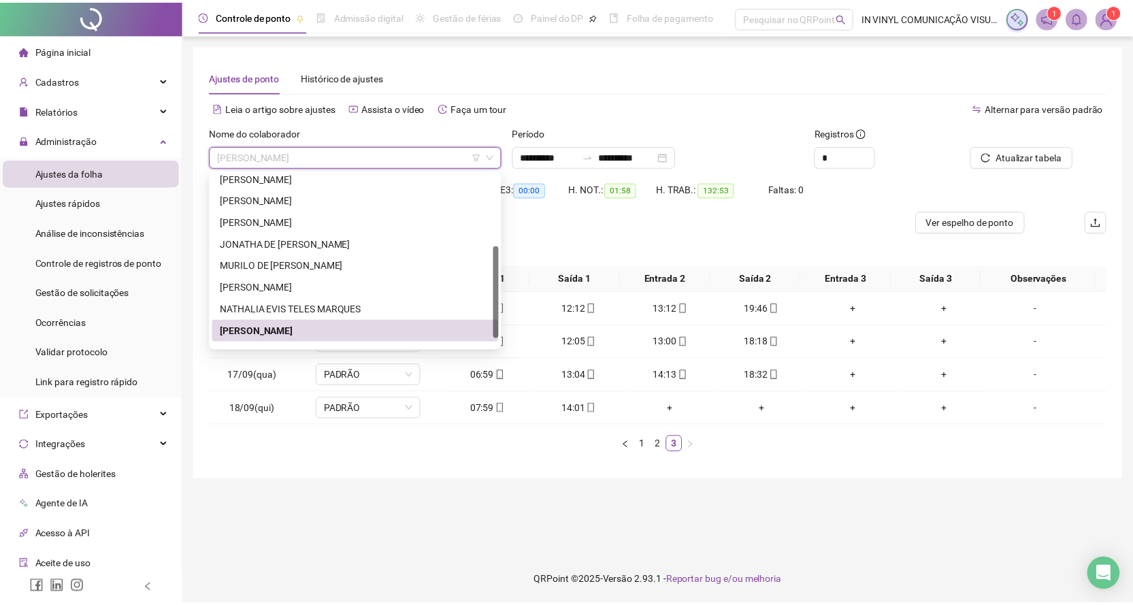
scroll to position [152, 0]
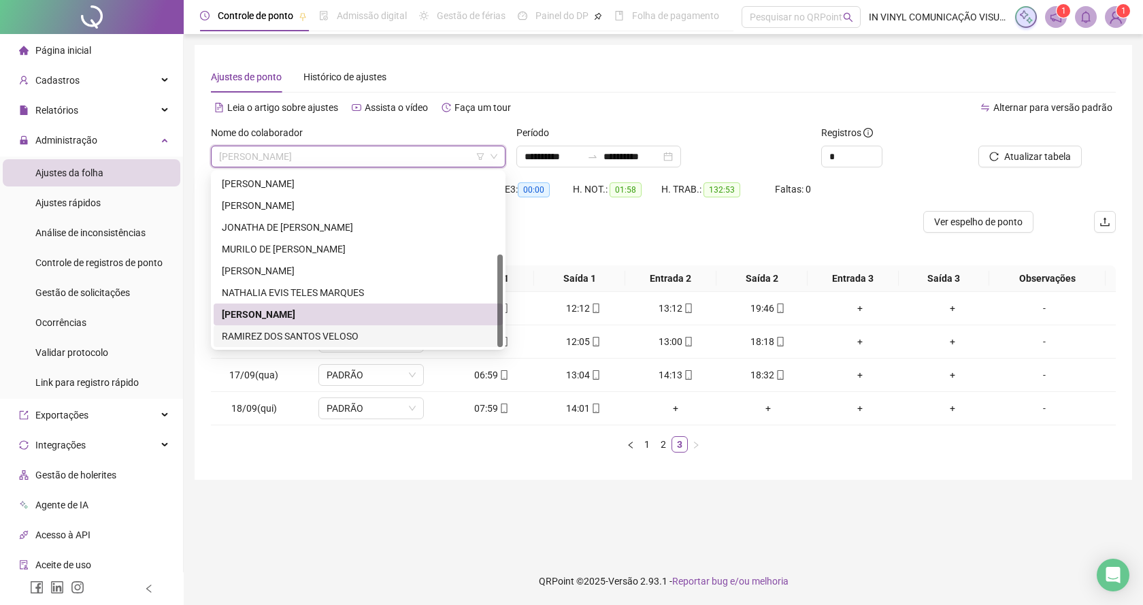
click at [295, 338] on div "RAMIREZ DOS SANTOS VELOSO" at bounding box center [358, 336] width 273 height 15
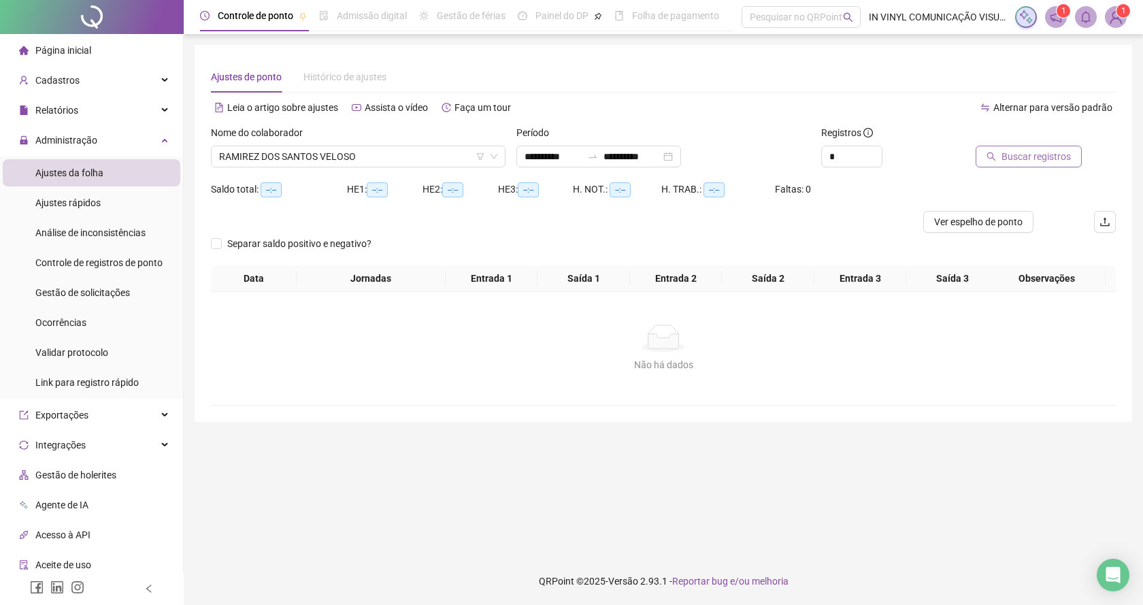
click at [1030, 156] on span "Buscar registros" at bounding box center [1036, 156] width 69 height 15
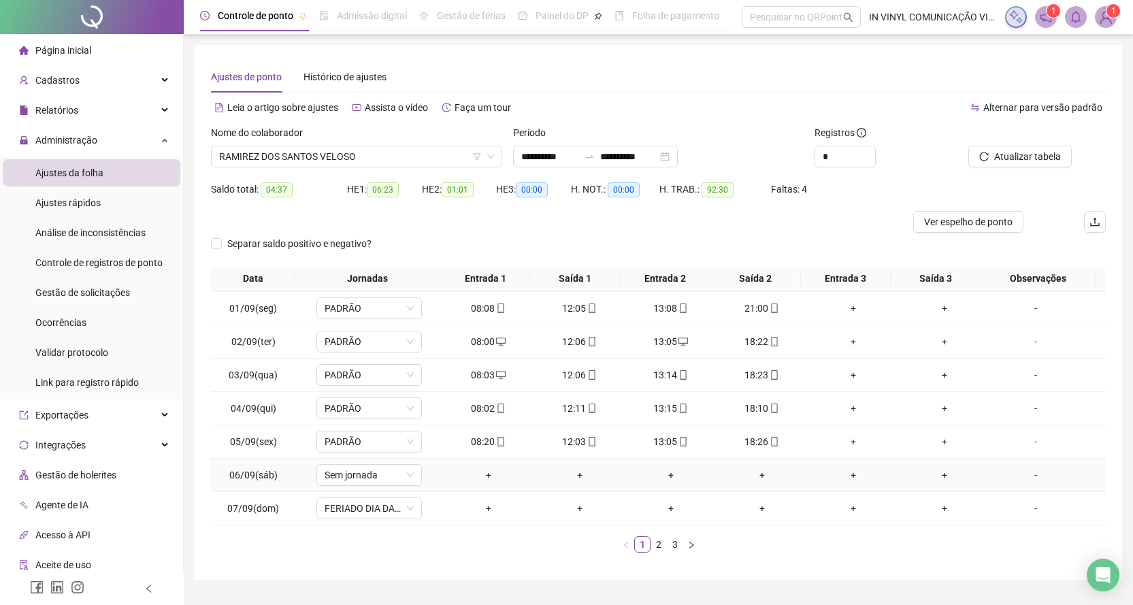
scroll to position [33, 0]
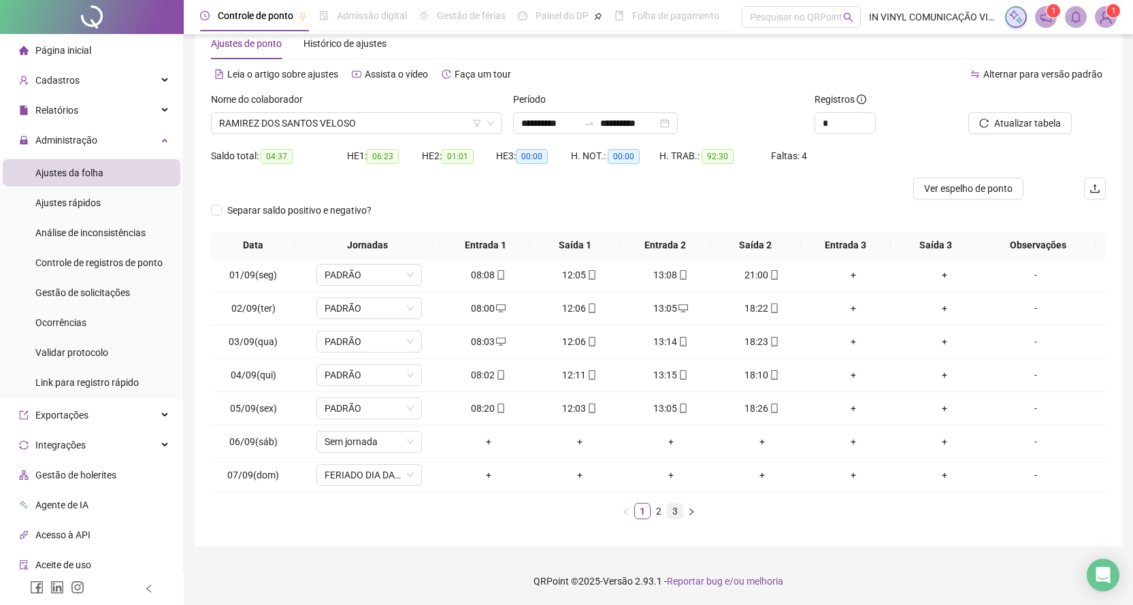
click at [675, 514] on link "3" at bounding box center [675, 511] width 15 height 15
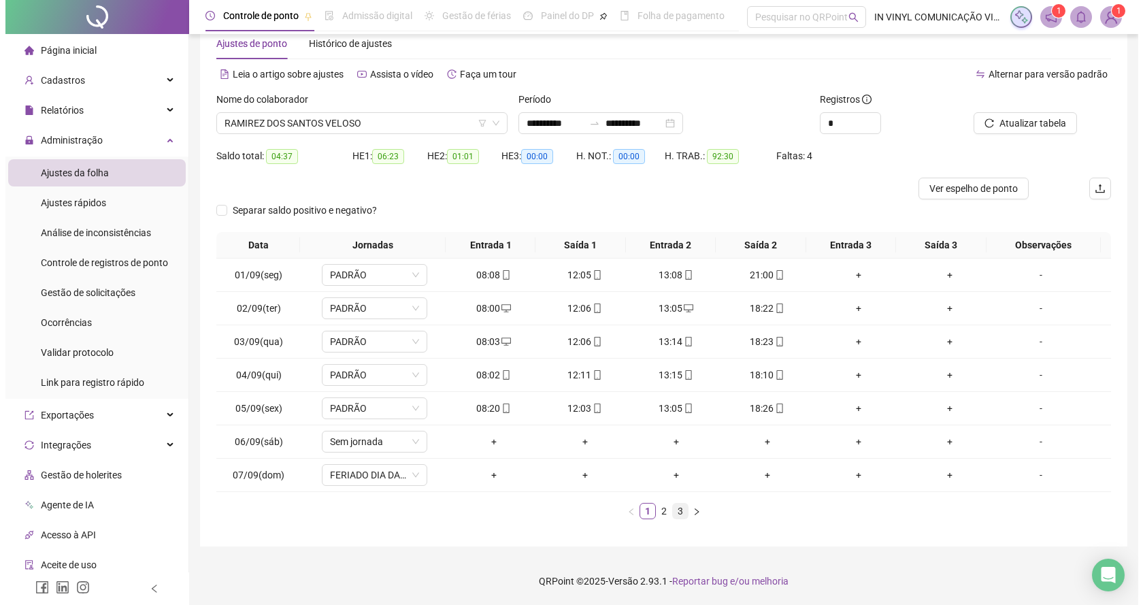
scroll to position [0, 0]
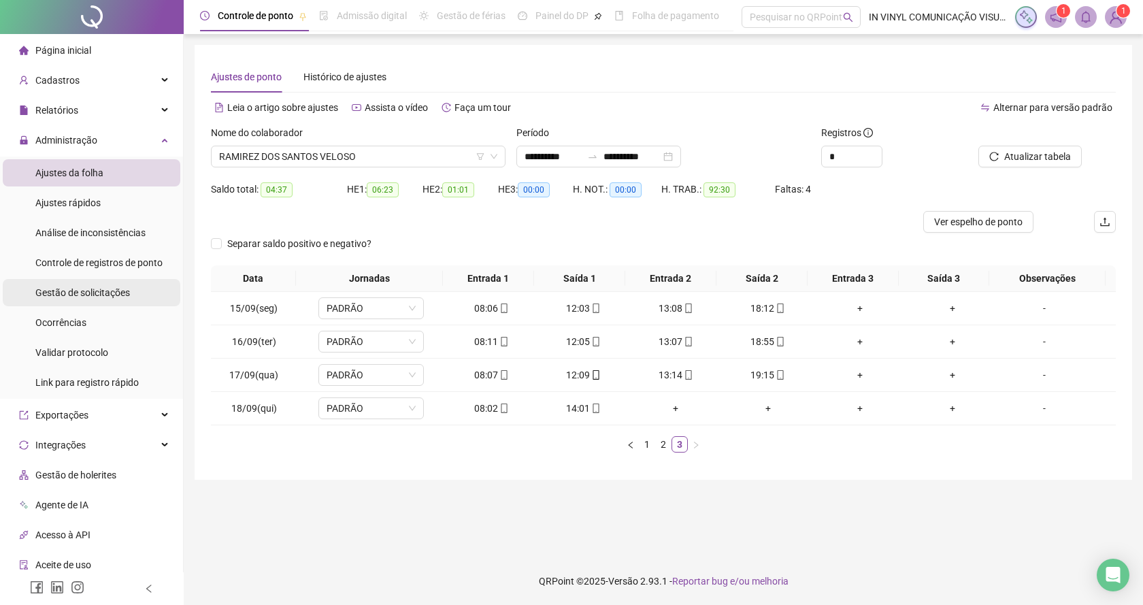
click at [87, 296] on span "Gestão de solicitações" at bounding box center [82, 292] width 95 height 11
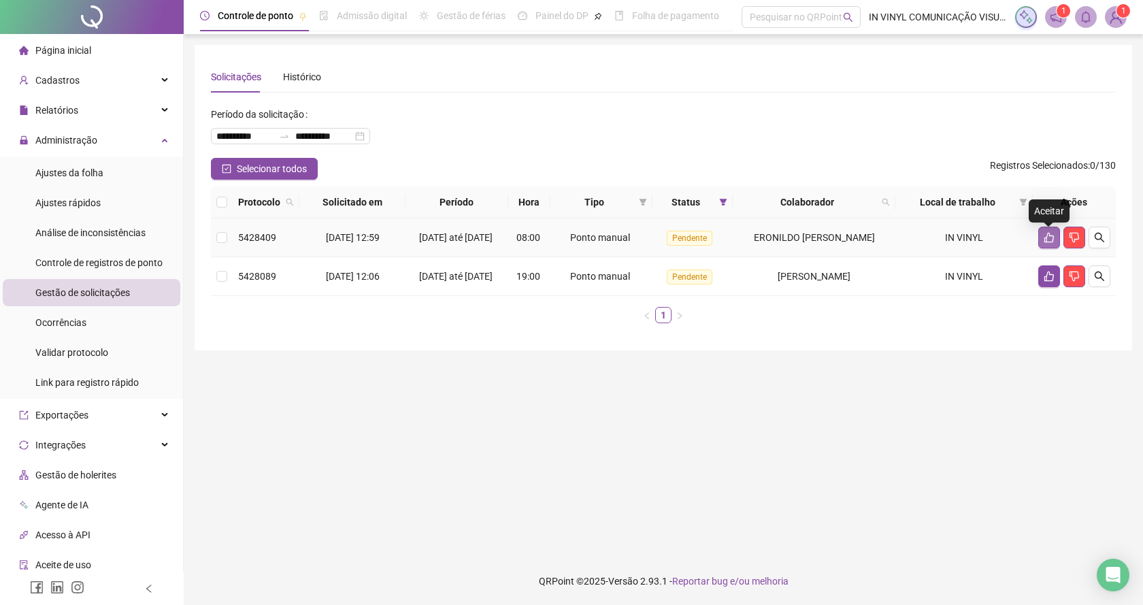
click at [1049, 242] on icon "like" at bounding box center [1049, 237] width 11 height 11
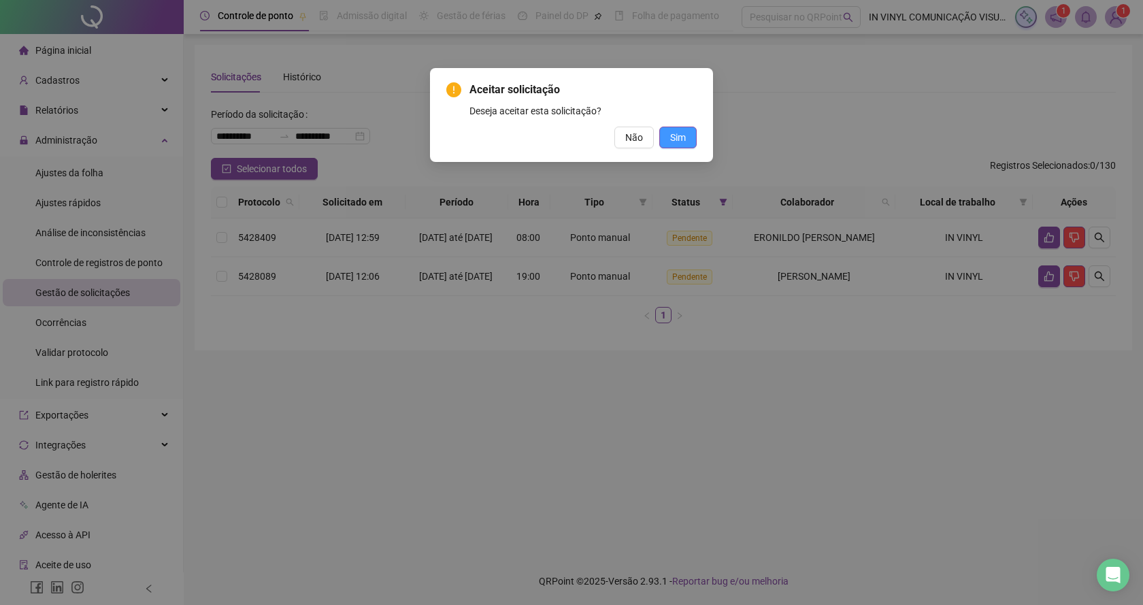
click at [676, 132] on span "Sim" at bounding box center [678, 137] width 16 height 15
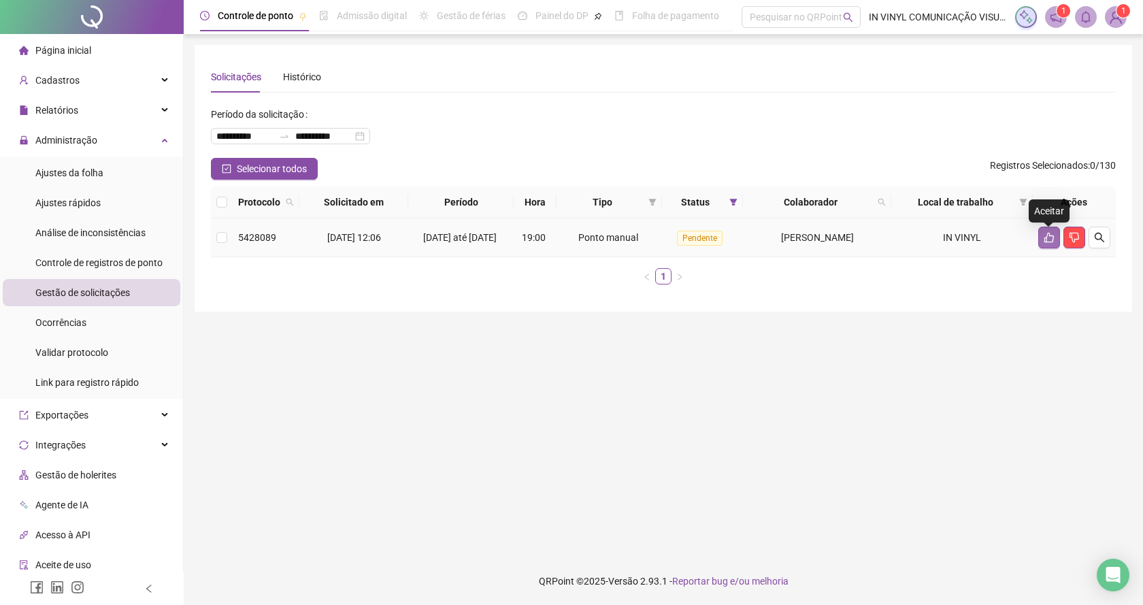
click at [1047, 237] on icon "like" at bounding box center [1049, 237] width 11 height 11
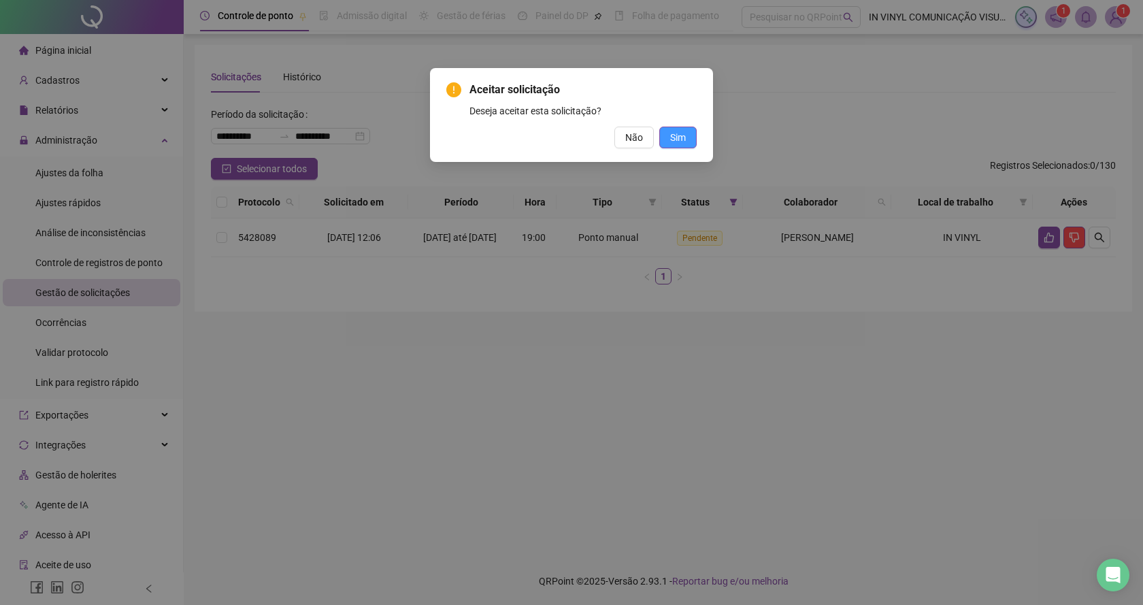
click at [680, 137] on span "Sim" at bounding box center [678, 137] width 16 height 15
